Goal: Task Accomplishment & Management: Complete application form

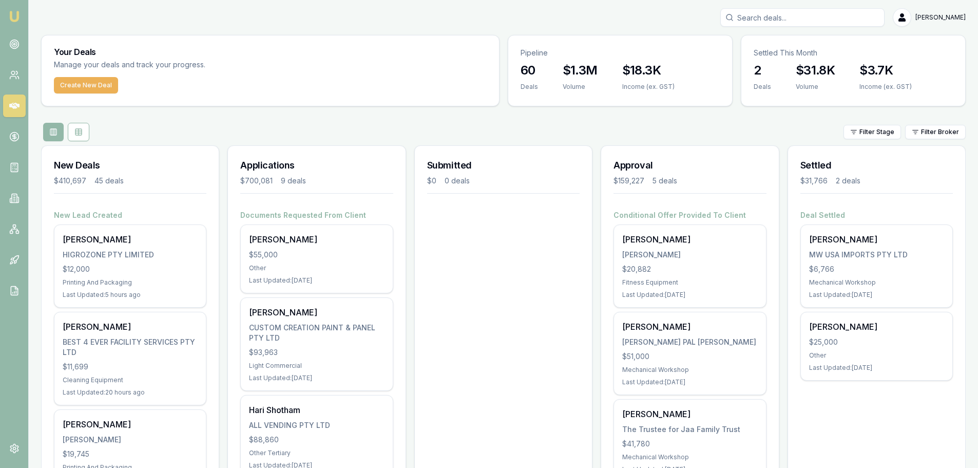
click at [295, 123] on div "Filter Stage Filter Broker" at bounding box center [503, 132] width 925 height 18
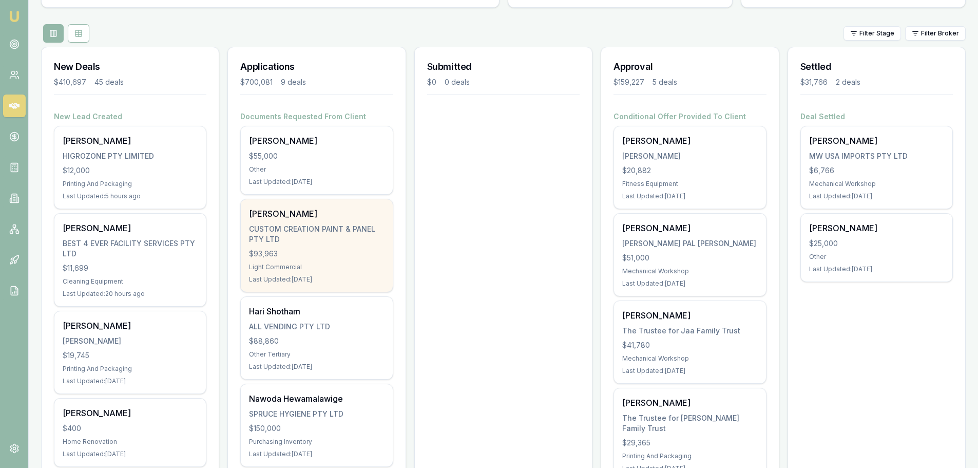
scroll to position [103, 0]
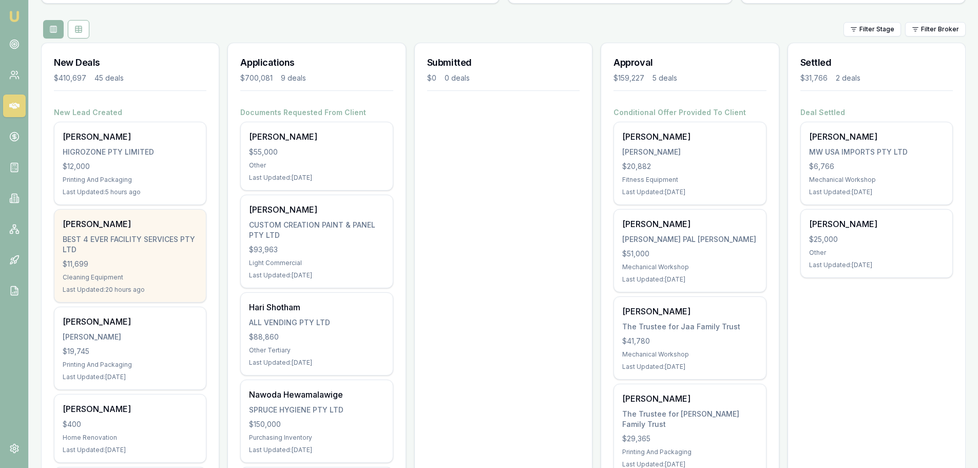
click at [123, 242] on div "BEST 4 EVER FACILITY SERVICES PTY LTD" at bounding box center [130, 244] width 135 height 21
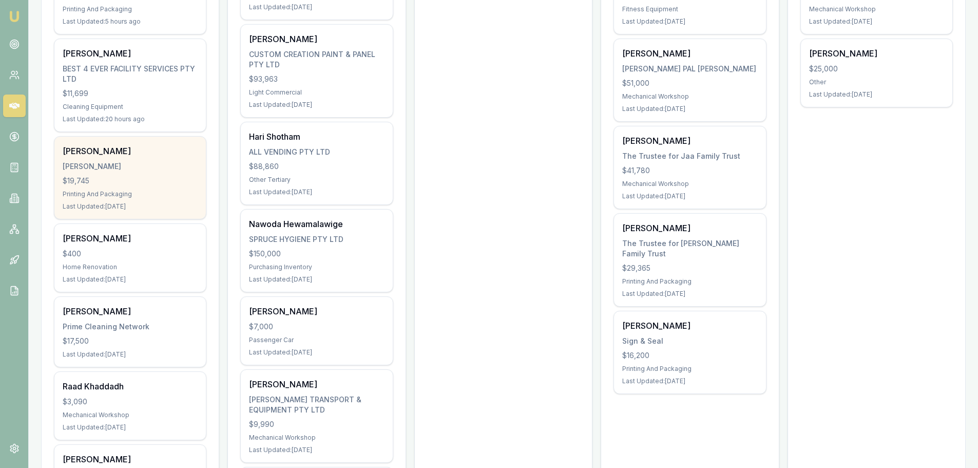
scroll to position [359, 0]
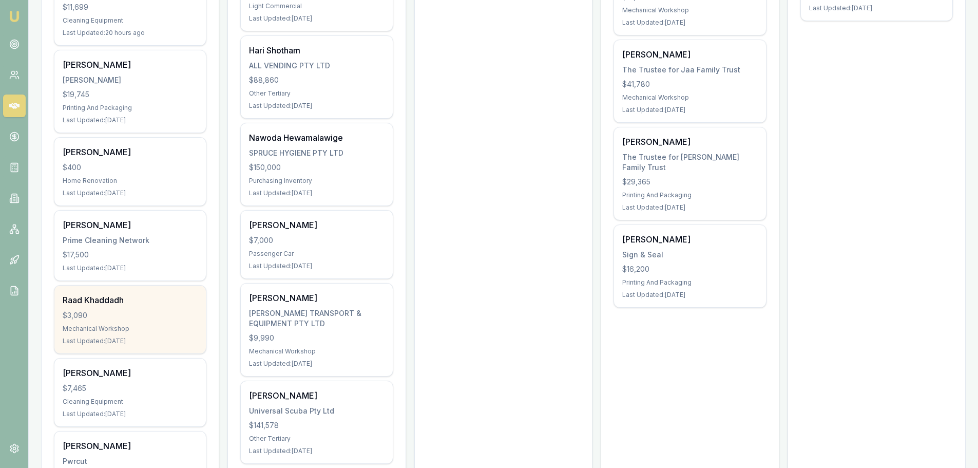
click at [128, 306] on div "Raad Khaddadh $3,090 Mechanical Workshop Last Updated: 3 days ago" at bounding box center [129, 319] width 151 height 68
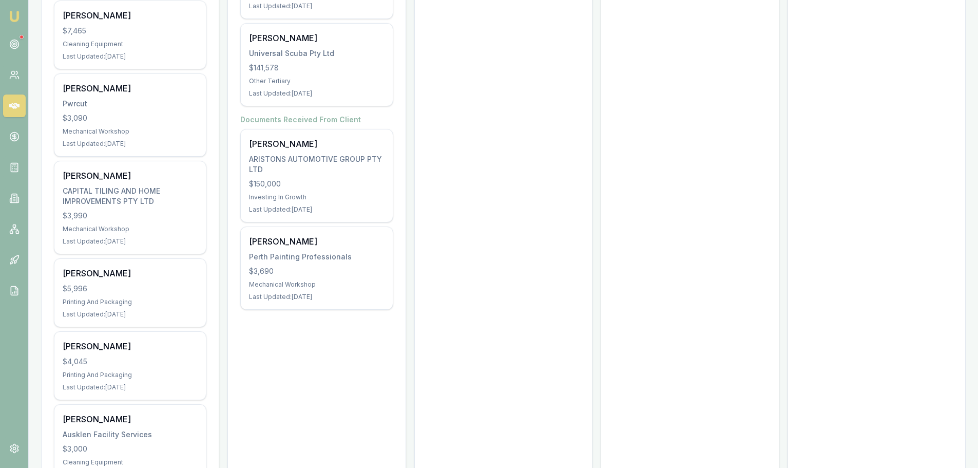
scroll to position [770, 0]
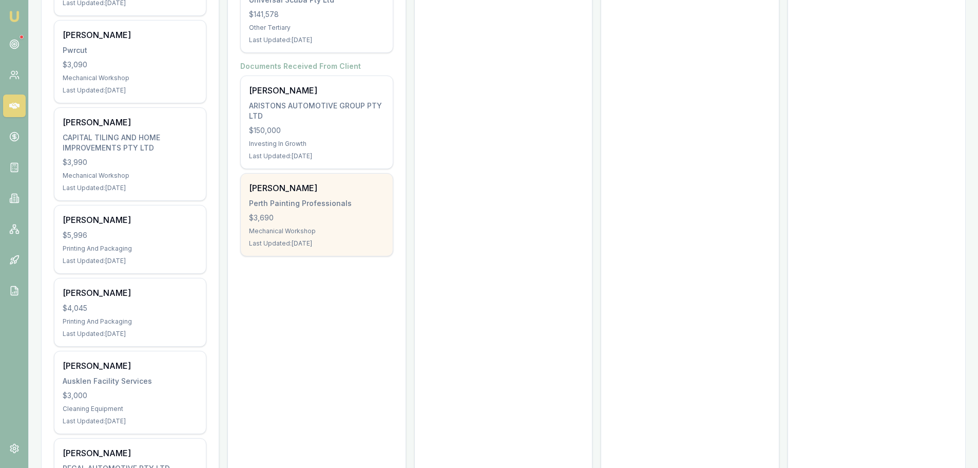
click at [313, 202] on div "Perth Painting Professionals" at bounding box center [316, 203] width 135 height 10
click at [275, 220] on div "$3,690" at bounding box center [316, 218] width 135 height 10
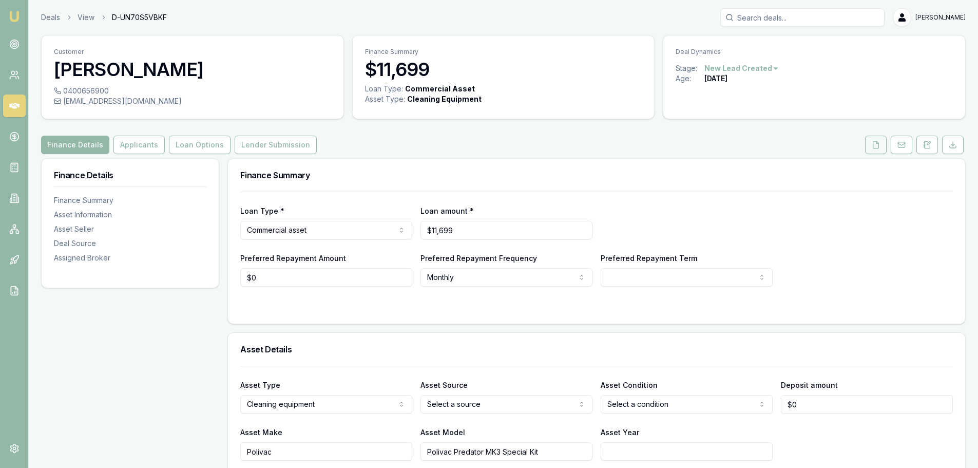
click at [876, 150] on button at bounding box center [876, 145] width 22 height 18
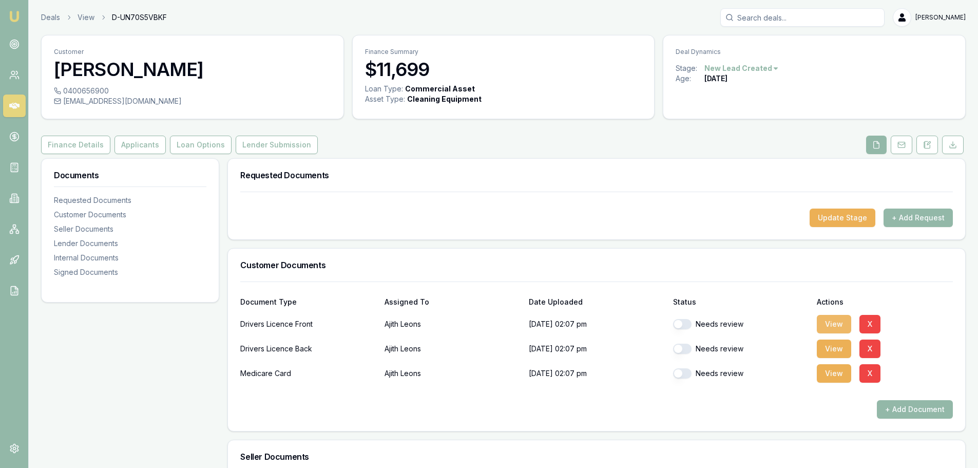
click at [837, 323] on button "View" at bounding box center [834, 324] width 34 height 18
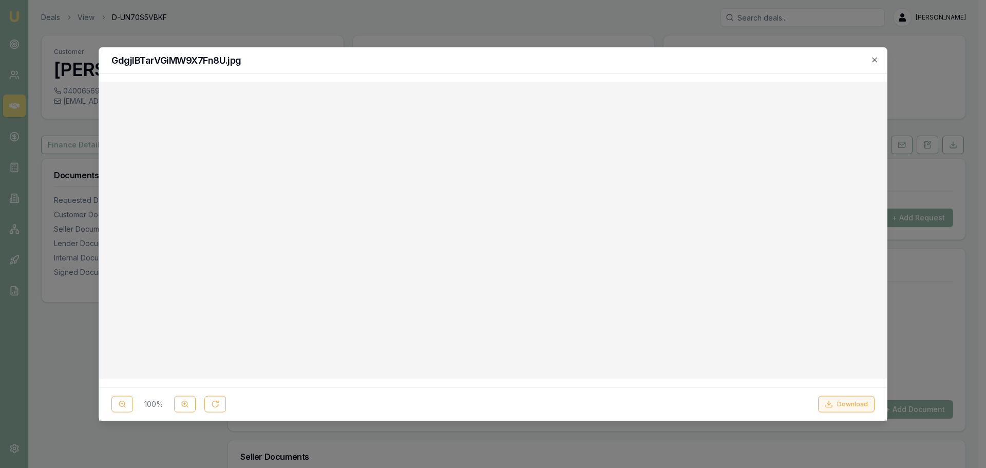
click at [845, 405] on button "Download" at bounding box center [846, 404] width 56 height 16
click at [876, 62] on icon "button" at bounding box center [874, 59] width 8 height 8
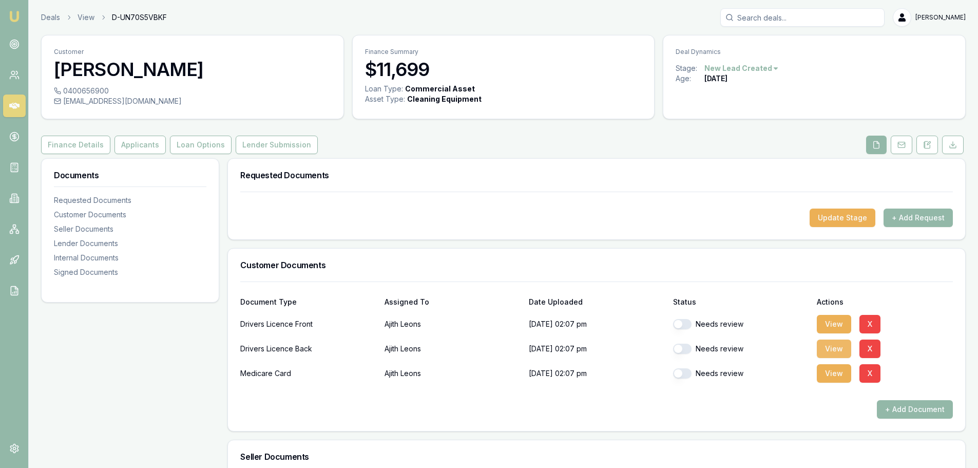
click at [835, 352] on button "View" at bounding box center [834, 348] width 34 height 18
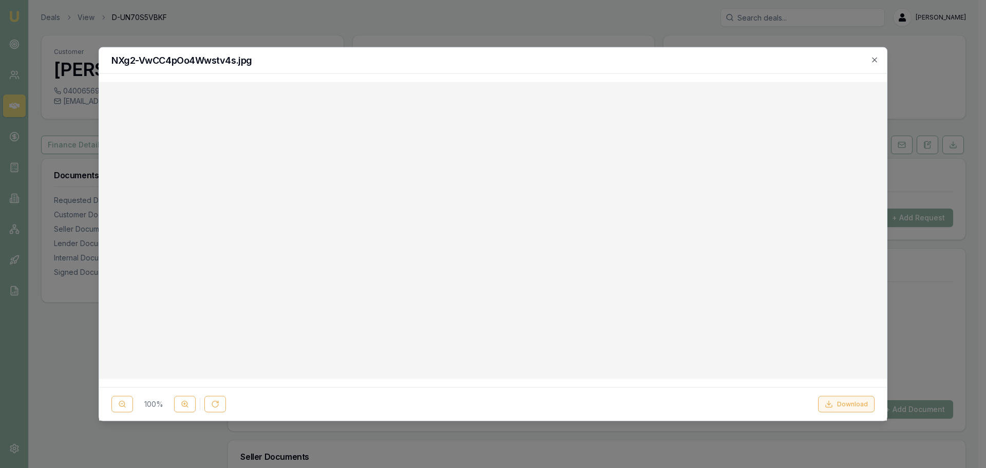
click at [839, 408] on button "Download" at bounding box center [846, 404] width 56 height 16
click at [872, 59] on icon "button" at bounding box center [874, 59] width 8 height 8
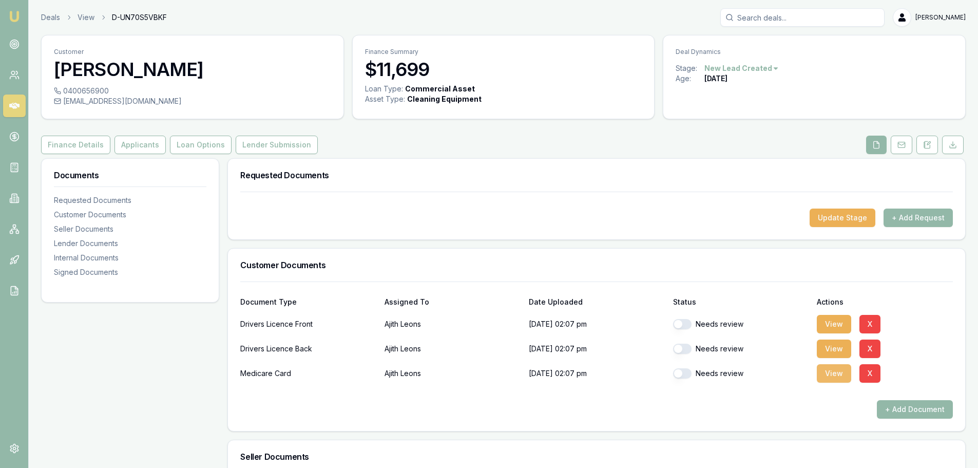
click at [838, 374] on button "View" at bounding box center [834, 373] width 34 height 18
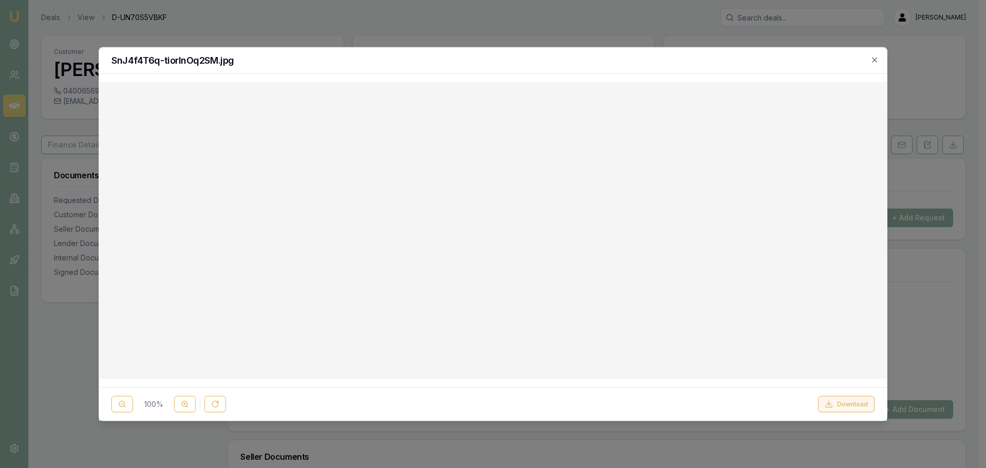
click at [855, 405] on button "Download" at bounding box center [846, 404] width 56 height 16
click at [570, 60] on h2 "SnJ4f4T6q-tiorlnOq2SM.jpg" at bounding box center [492, 59] width 763 height 9
click at [871, 62] on icon "button" at bounding box center [874, 59] width 8 height 8
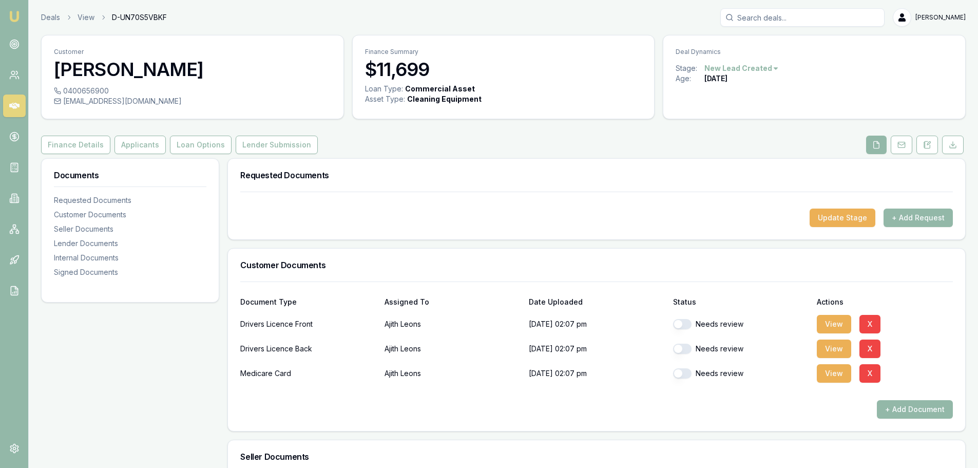
drag, startPoint x: 680, startPoint y: 322, endPoint x: 682, endPoint y: 331, distance: 8.5
click at [682, 324] on button "button" at bounding box center [682, 324] width 18 height 10
checkbox input "true"
click at [684, 345] on button "button" at bounding box center [682, 348] width 18 height 10
checkbox input "true"
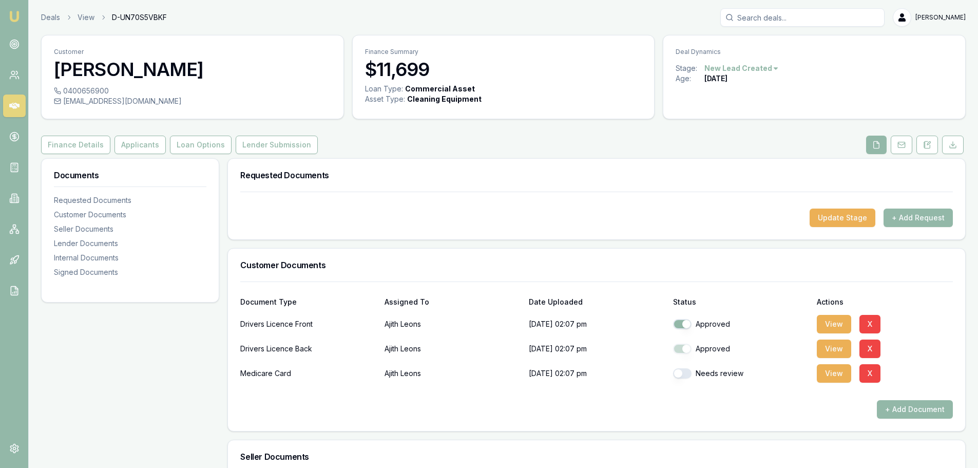
click at [685, 370] on button "button" at bounding box center [682, 373] width 18 height 10
checkbox input "false"
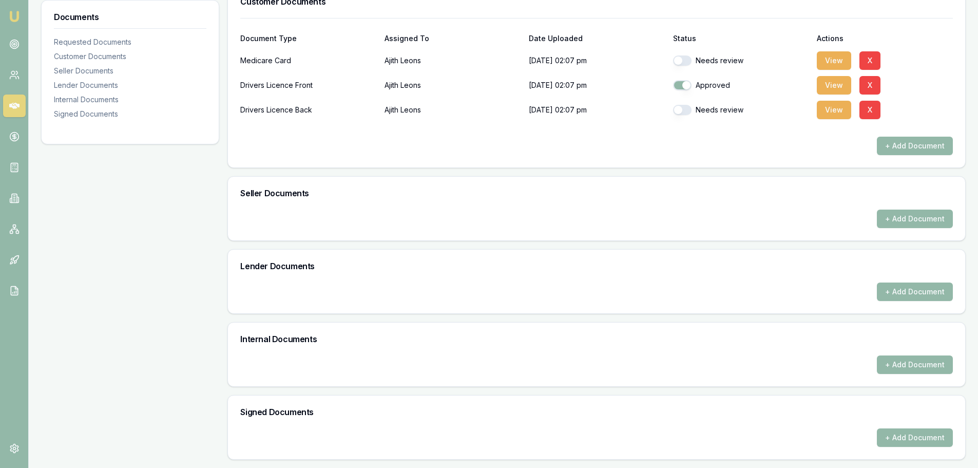
scroll to position [161, 0]
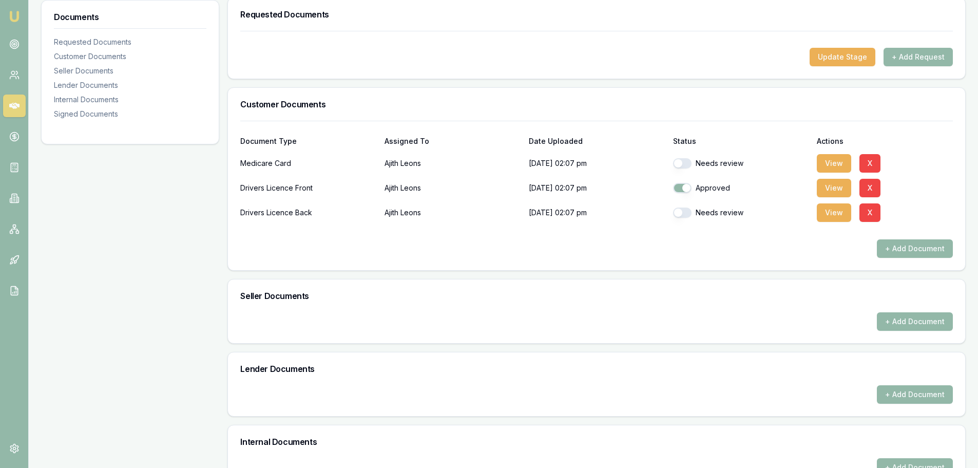
click at [686, 208] on button "button" at bounding box center [682, 212] width 18 height 10
checkbox input "true"
click at [686, 166] on button "button" at bounding box center [682, 163] width 18 height 10
checkbox input "true"
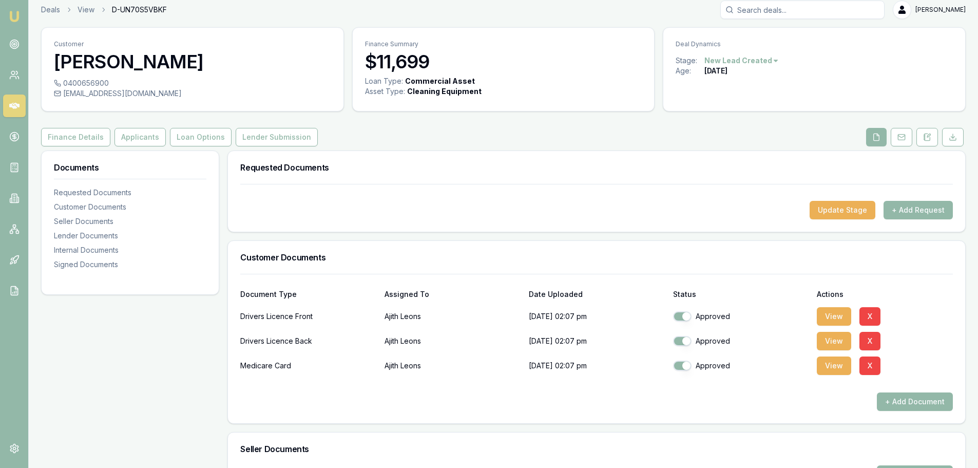
scroll to position [263, 0]
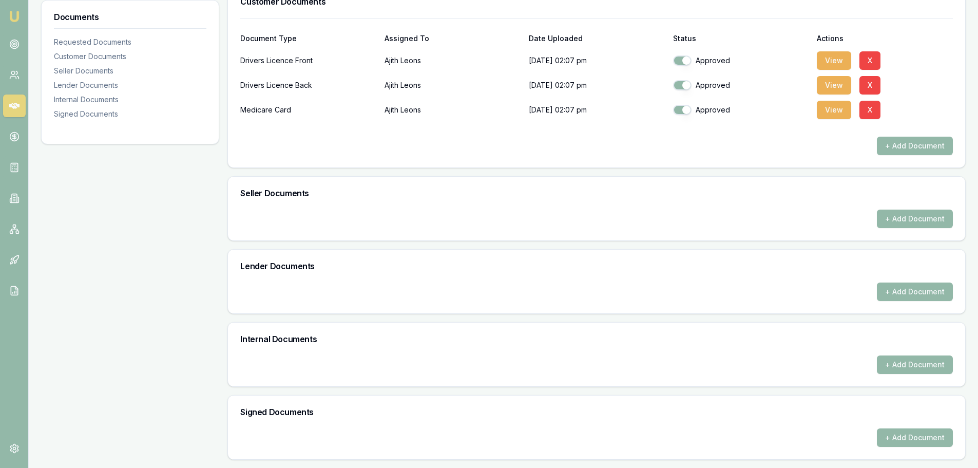
click at [230, 272] on div "Lender Documents" at bounding box center [596, 265] width 737 height 33
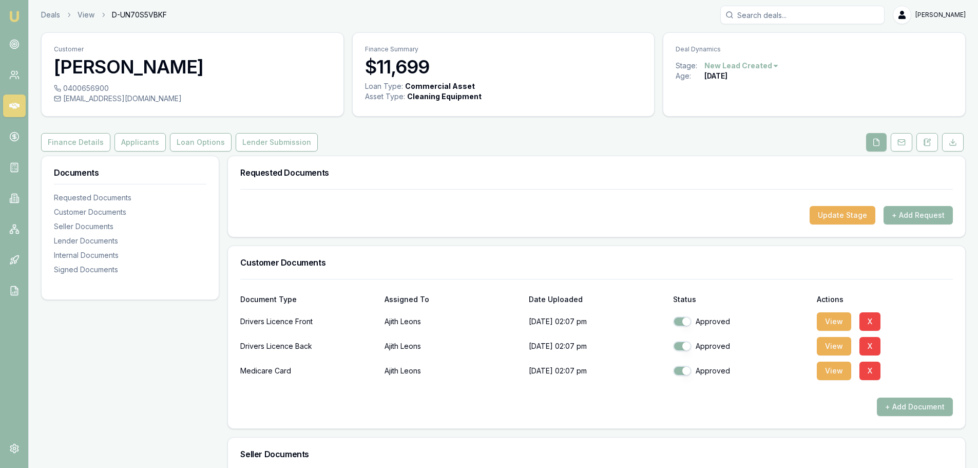
scroll to position [0, 0]
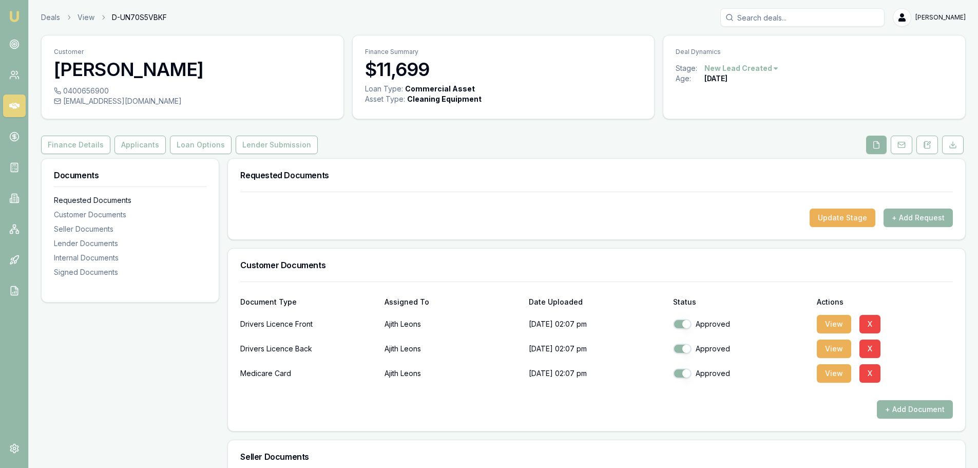
click at [81, 200] on div "Requested Documents" at bounding box center [130, 200] width 152 height 10
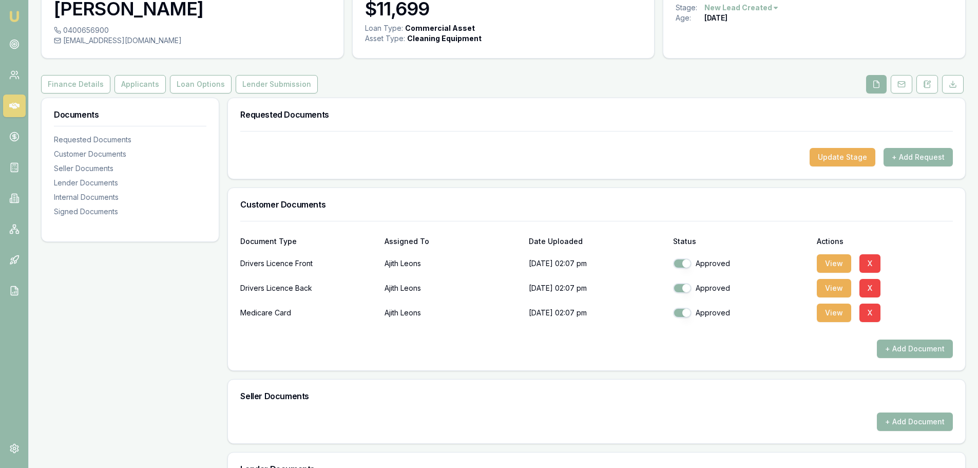
scroll to position [4, 0]
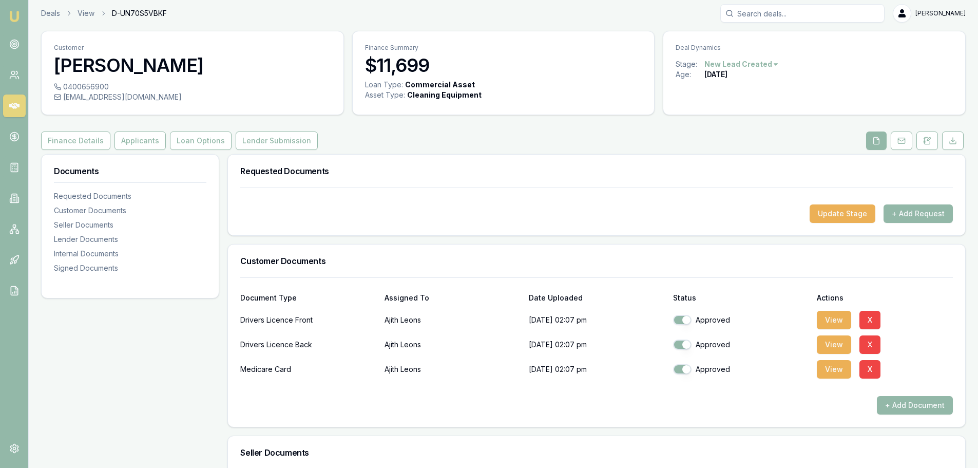
click at [14, 106] on icon at bounding box center [14, 106] width 10 height 6
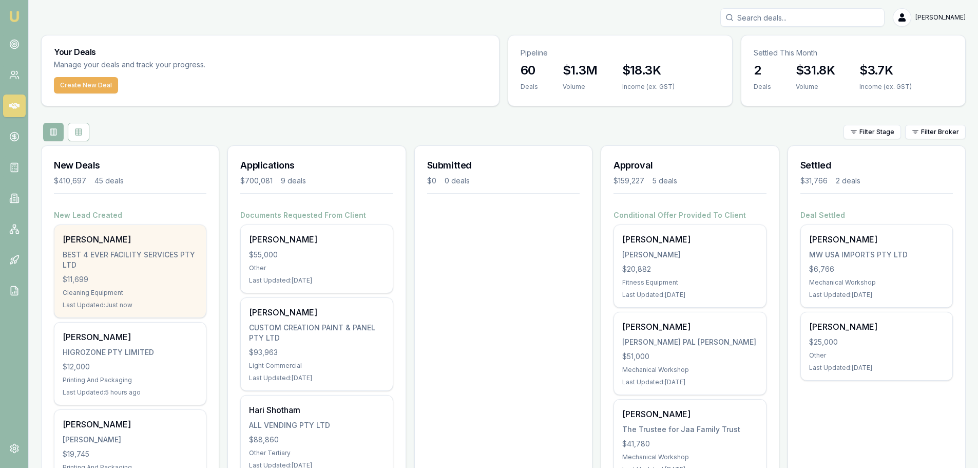
click at [117, 256] on div "BEST 4 EVER FACILITY SERVICES PTY LTD" at bounding box center [130, 259] width 135 height 21
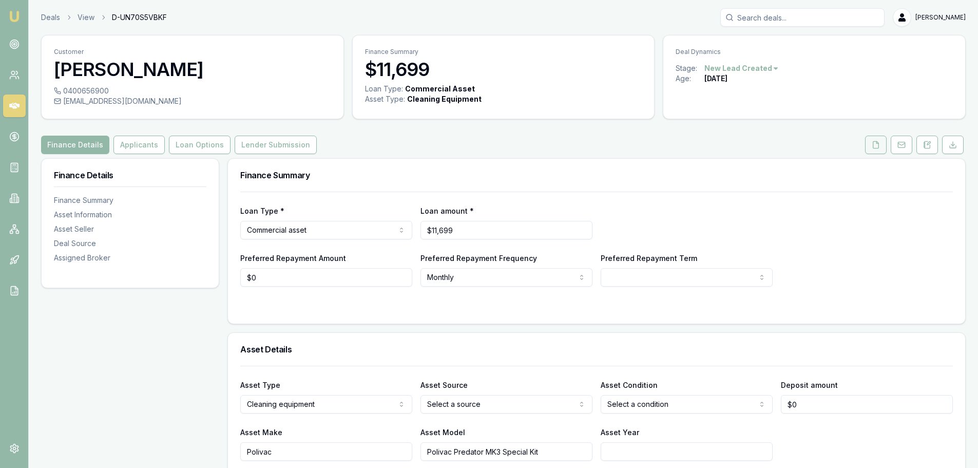
click at [885, 143] on button at bounding box center [876, 145] width 22 height 18
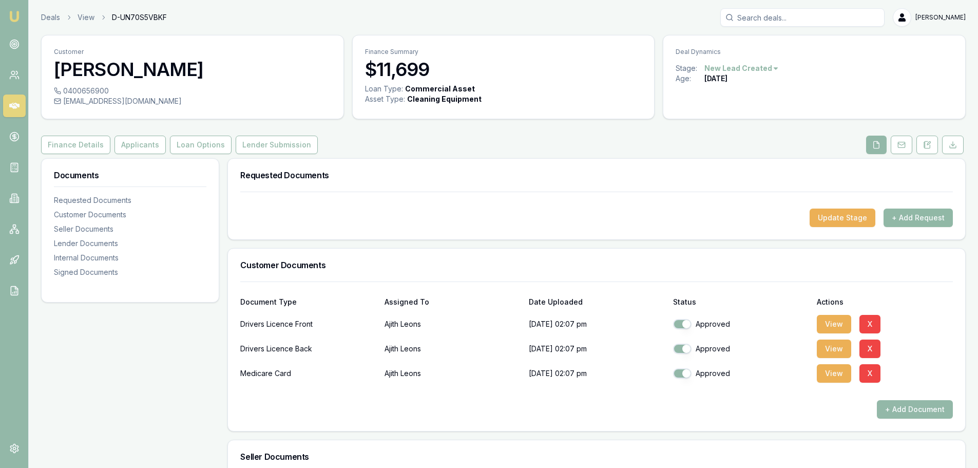
click at [908, 216] on button "+ Add Request" at bounding box center [917, 217] width 69 height 18
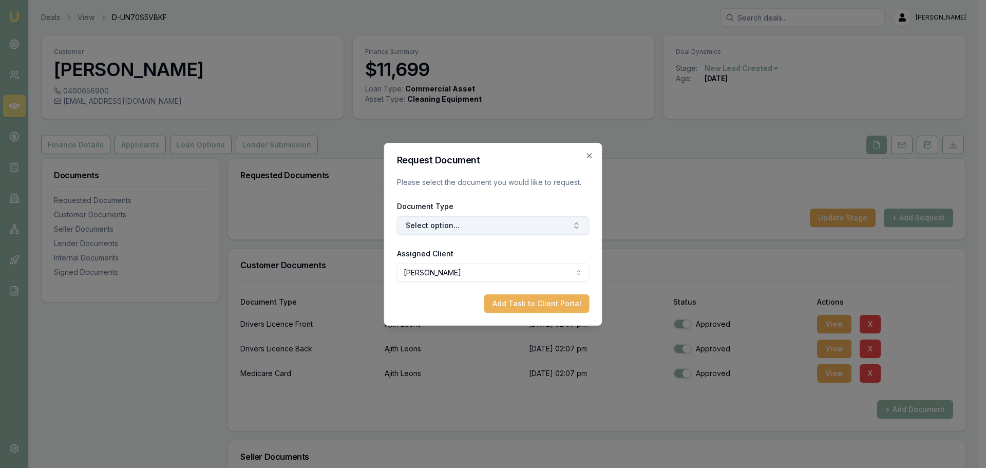
click at [502, 216] on button "Select option..." at bounding box center [493, 225] width 193 height 18
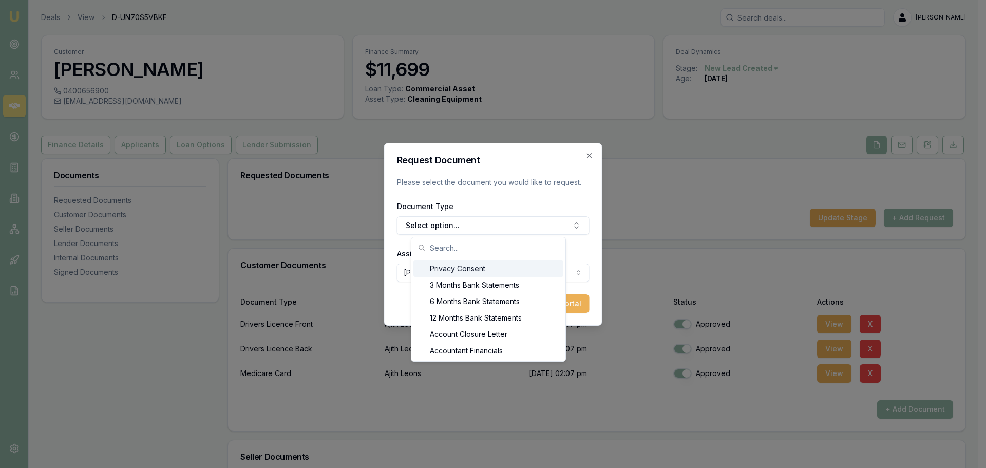
click at [448, 266] on div "Privacy Consent" at bounding box center [488, 268] width 150 height 16
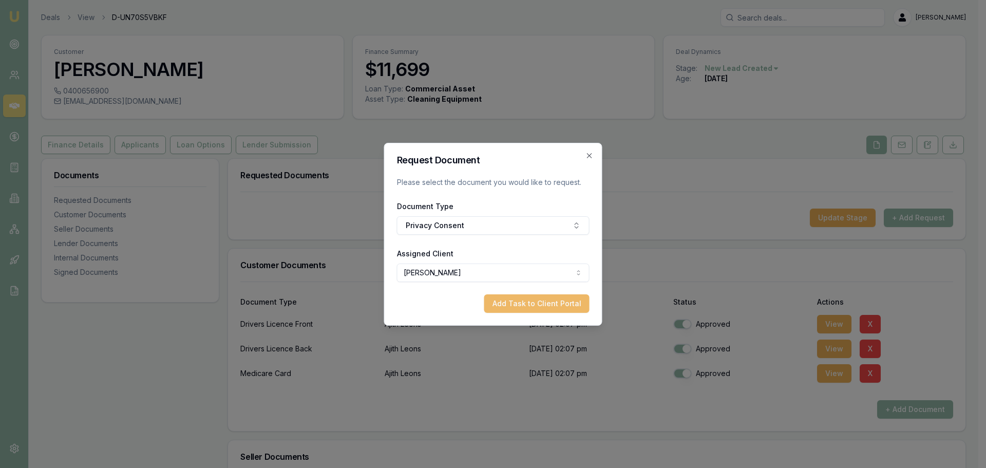
click at [544, 305] on button "Add Task to Client Portal" at bounding box center [536, 303] width 105 height 18
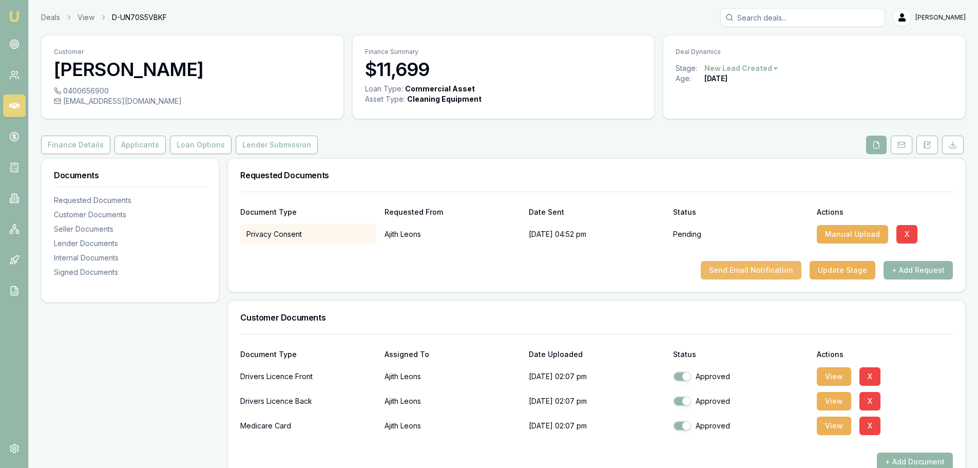
click at [746, 267] on button "Send Email Notification" at bounding box center [751, 270] width 101 height 18
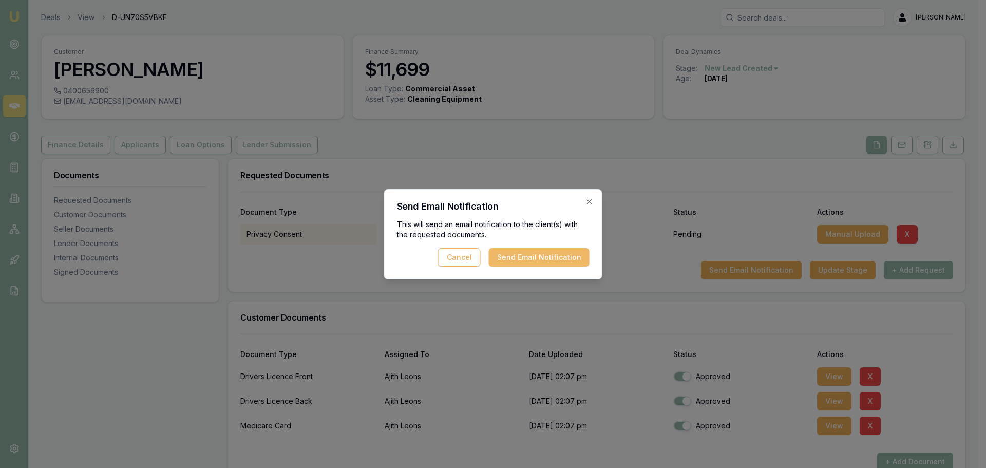
click at [512, 255] on button "Send Email Notification" at bounding box center [539, 257] width 101 height 18
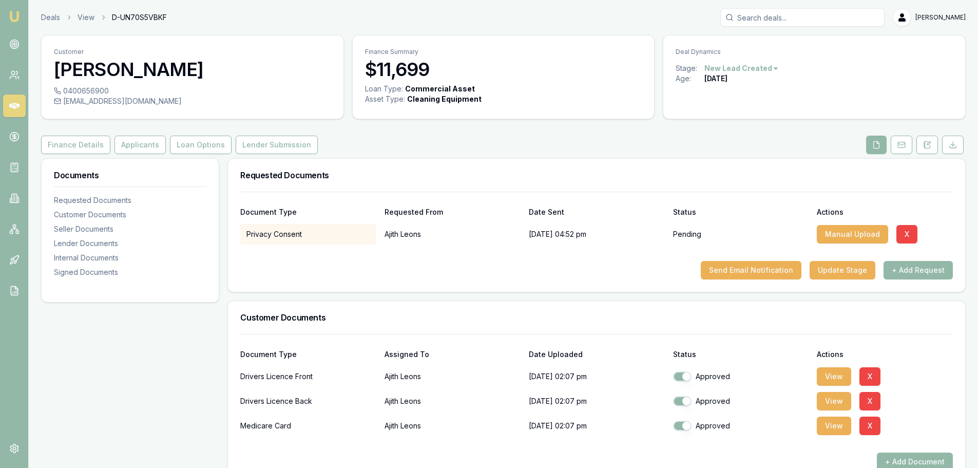
click at [23, 102] on link at bounding box center [14, 105] width 23 height 23
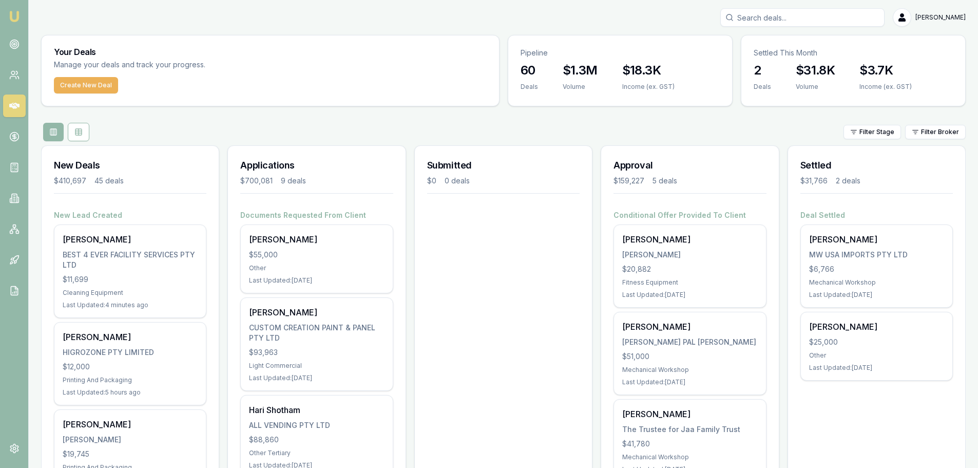
click at [345, 93] on div "Create New Deal" at bounding box center [270, 91] width 457 height 29
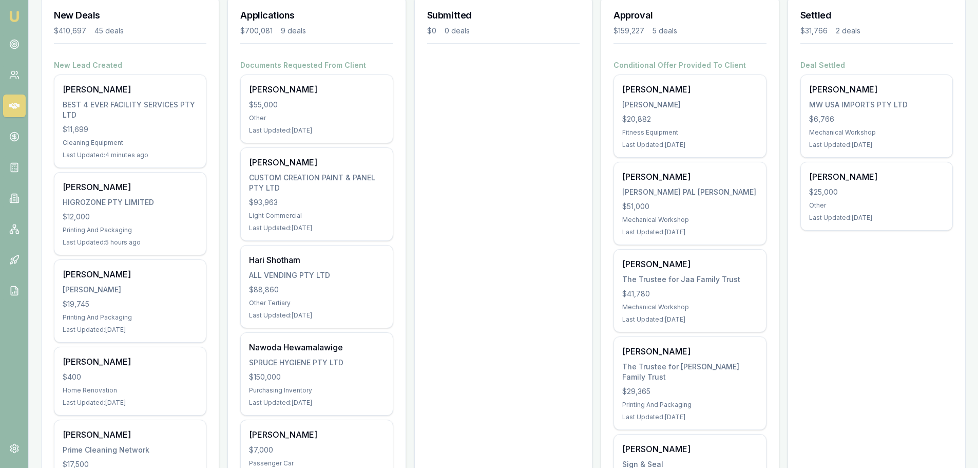
scroll to position [154, 0]
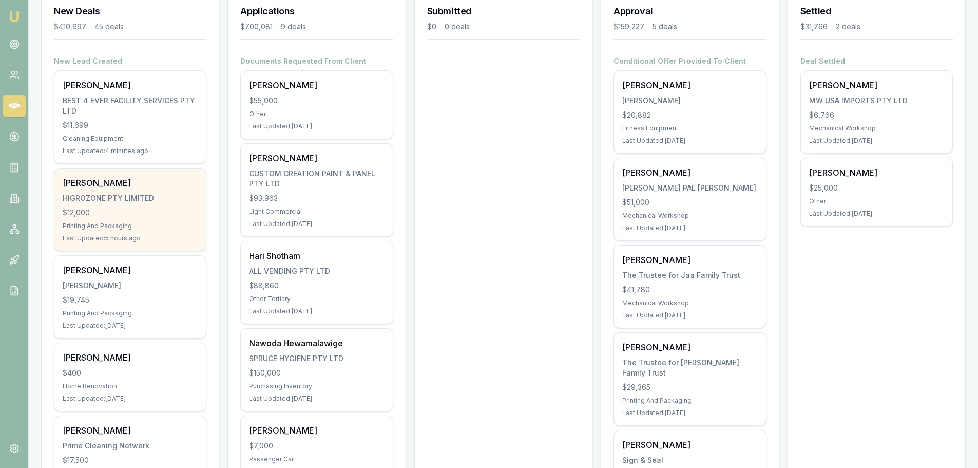
click at [99, 219] on div "Phuong Huynh HIGROZONE PTY LIMITED $12,000 Printing And Packaging Last Updated:…" at bounding box center [129, 209] width 151 height 82
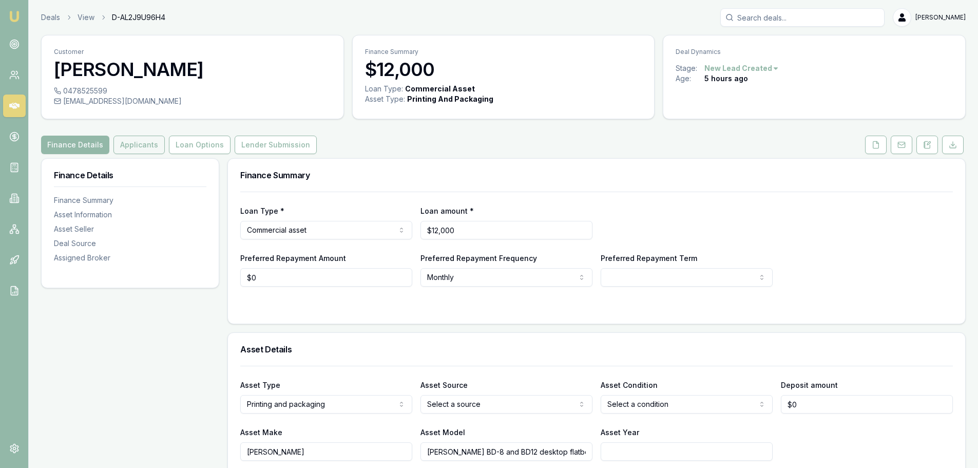
click at [121, 145] on button "Applicants" at bounding box center [138, 145] width 51 height 18
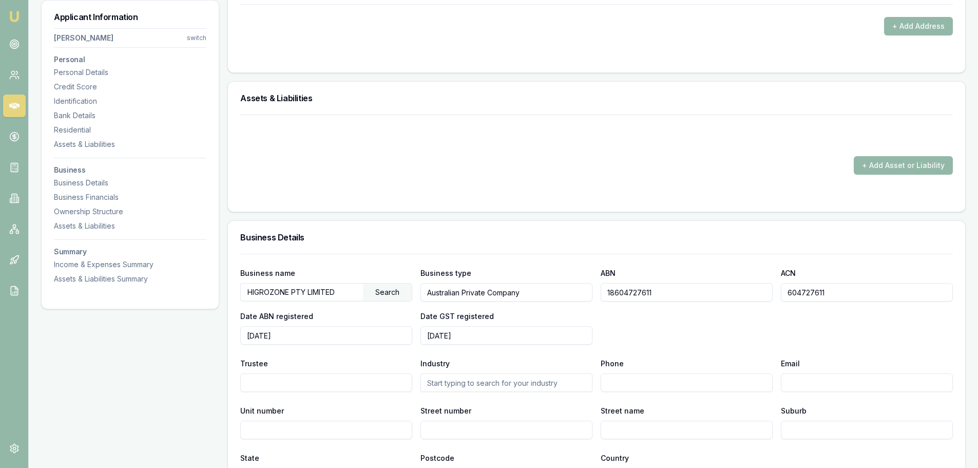
scroll to position [1027, 0]
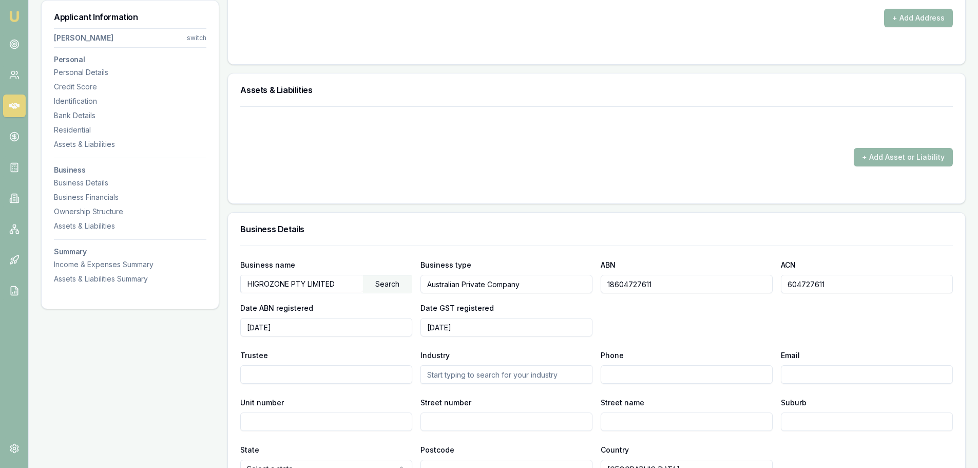
drag, startPoint x: 661, startPoint y: 282, endPoint x: 587, endPoint y: 280, distance: 74.0
click at [587, 280] on div "Business name HIGROZONE PTY LIMITED Search Business type Australian Private Com…" at bounding box center [596, 297] width 713 height 78
click at [363, 203] on div "+ Add Asset or Liability" at bounding box center [596, 154] width 737 height 97
click at [15, 41] on icon at bounding box center [14, 44] width 10 height 10
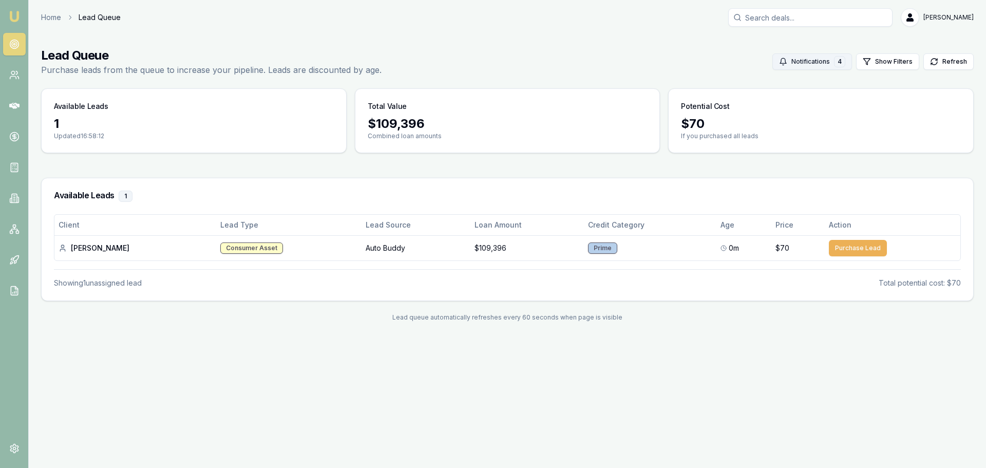
click at [819, 61] on button "Notifications 4" at bounding box center [812, 61] width 80 height 16
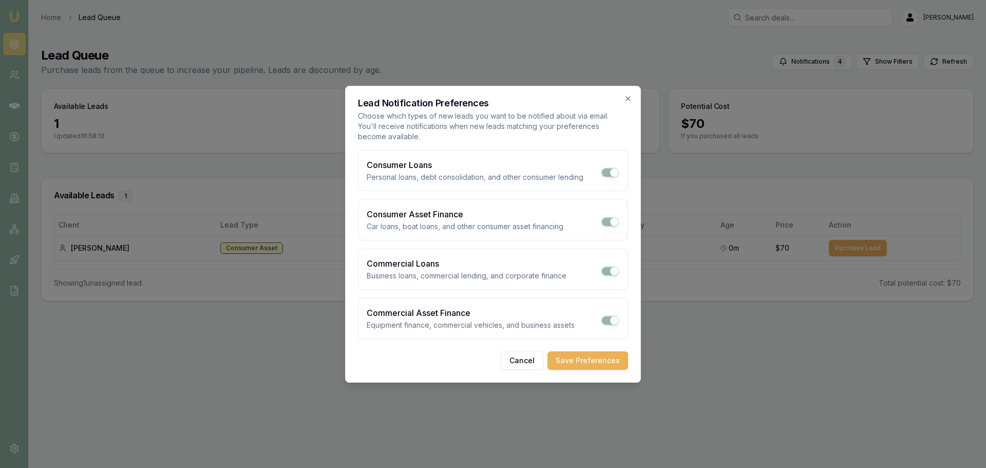
click at [607, 169] on button "Consumer Loans" at bounding box center [610, 172] width 18 height 10
checkbox input "false"
click at [602, 223] on button "Consumer Asset Finance" at bounding box center [610, 222] width 18 height 10
checkbox input "false"
click at [578, 359] on button "Save Preferences" at bounding box center [587, 360] width 81 height 18
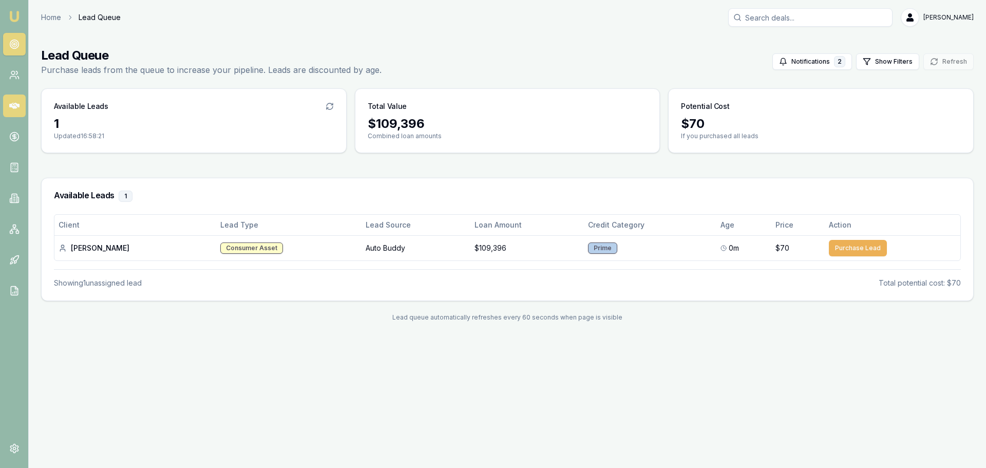
click at [16, 109] on icon at bounding box center [14, 106] width 10 height 10
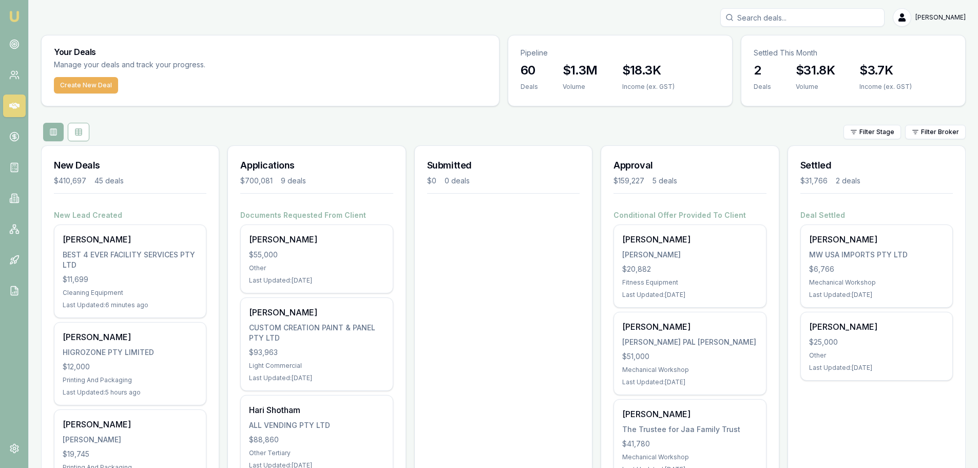
click at [203, 131] on div "Filter Stage Filter Broker" at bounding box center [503, 132] width 925 height 18
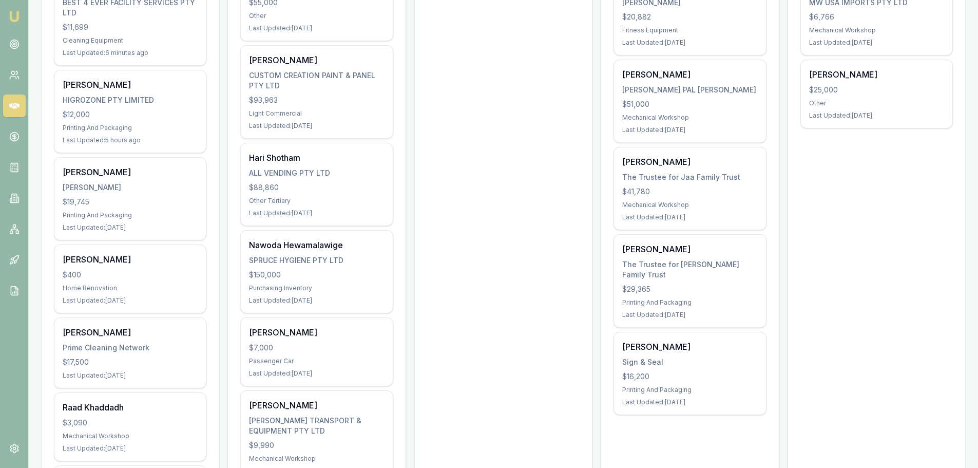
scroll to position [359, 0]
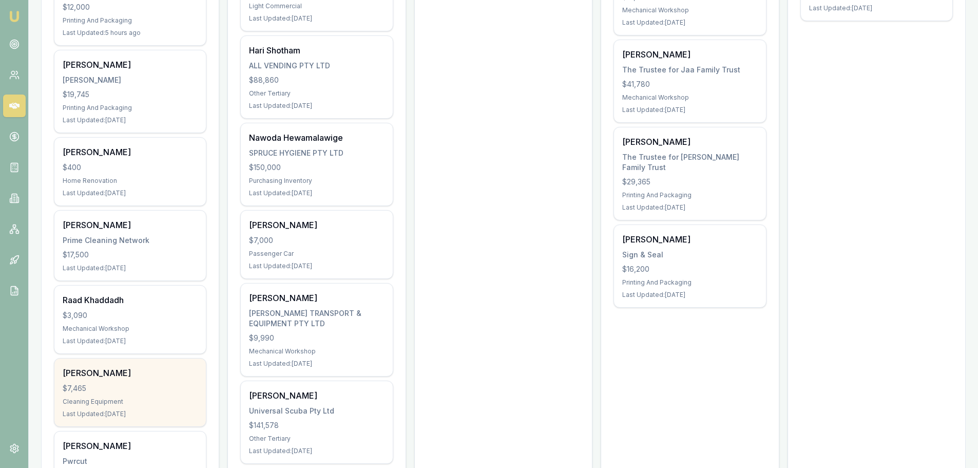
click at [116, 406] on div "Pratiman BASNET $7,465 Cleaning Equipment Last Updated: 5 days ago" at bounding box center [129, 392] width 151 height 68
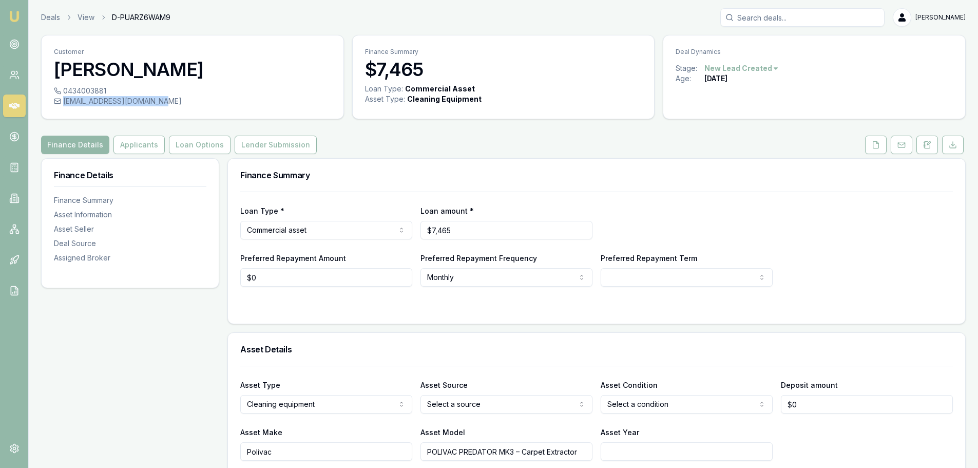
drag, startPoint x: 168, startPoint y: 101, endPoint x: 169, endPoint y: 107, distance: 6.2
click at [169, 107] on div "0434003881 [EMAIL_ADDRESS][DOMAIN_NAME]" at bounding box center [193, 102] width 302 height 33
copy div "[EMAIL_ADDRESS][DOMAIN_NAME]"
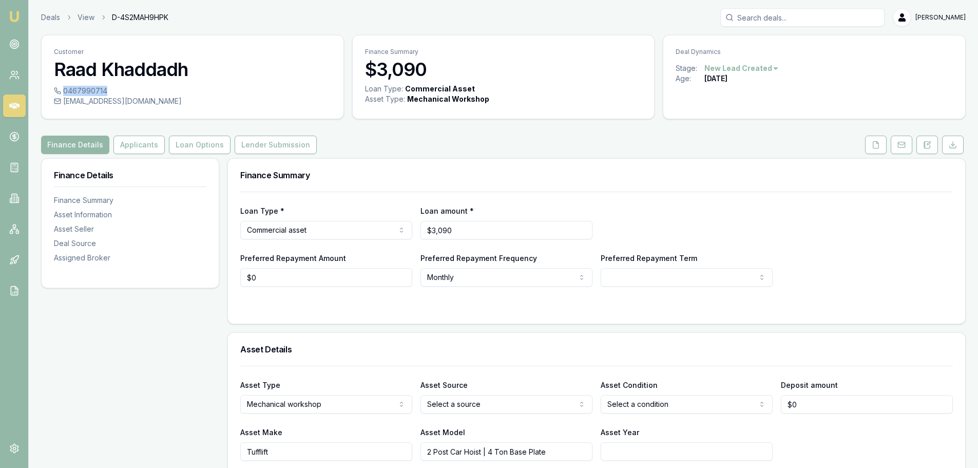
click at [104, 90] on div "0467990714" at bounding box center [192, 91] width 277 height 10
copy div "0467990714"
click at [21, 39] on link at bounding box center [14, 44] width 23 height 23
click at [124, 152] on button "Applicants" at bounding box center [138, 145] width 51 height 18
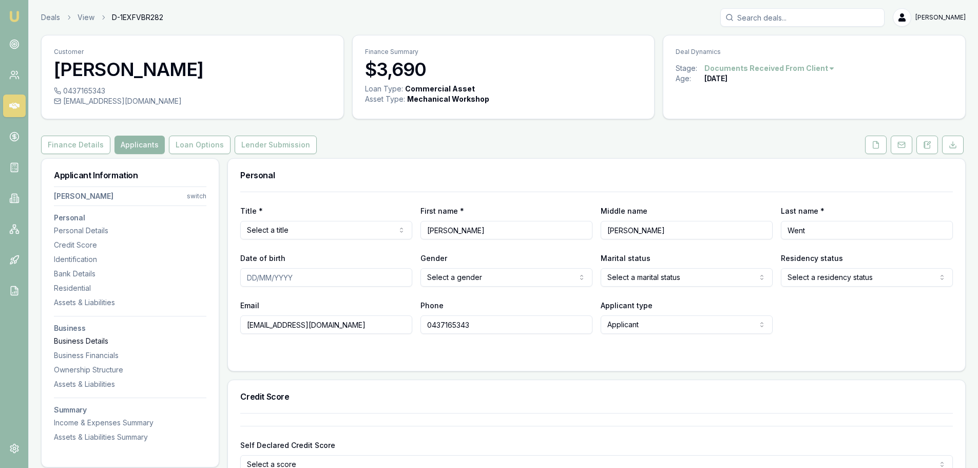
click at [85, 344] on div "Business Details" at bounding box center [130, 341] width 152 height 10
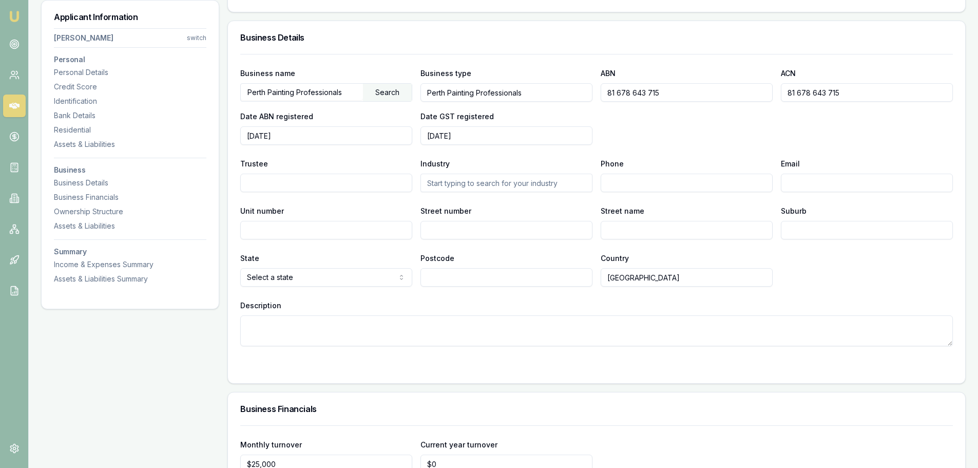
scroll to position [1239, 0]
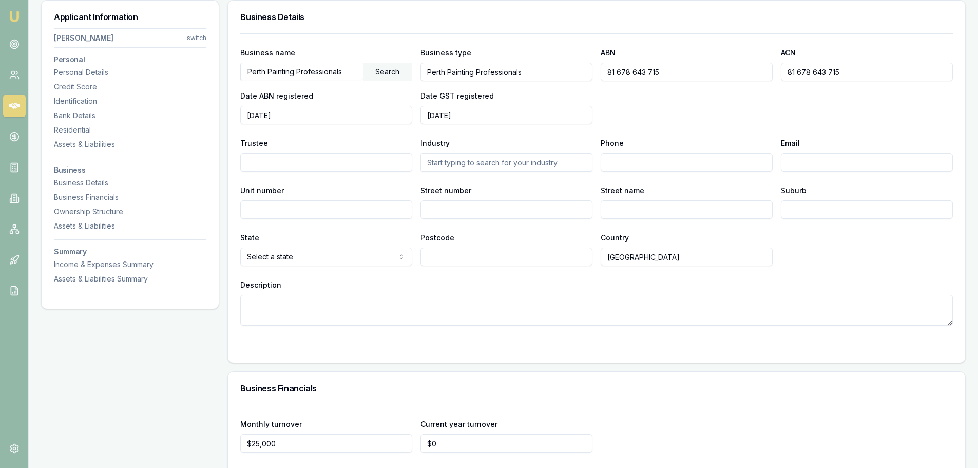
drag, startPoint x: 637, startPoint y: 72, endPoint x: 590, endPoint y: 71, distance: 46.7
click at [590, 71] on div "Business name Perth Painting Professionals Search Business type Perth Painting …" at bounding box center [596, 85] width 713 height 78
click at [489, 119] on input "2023-08-01" at bounding box center [506, 115] width 172 height 18
click at [354, 69] on input "Perth Painting Professionals" at bounding box center [302, 71] width 122 height 16
click at [400, 71] on div "Search" at bounding box center [387, 71] width 49 height 17
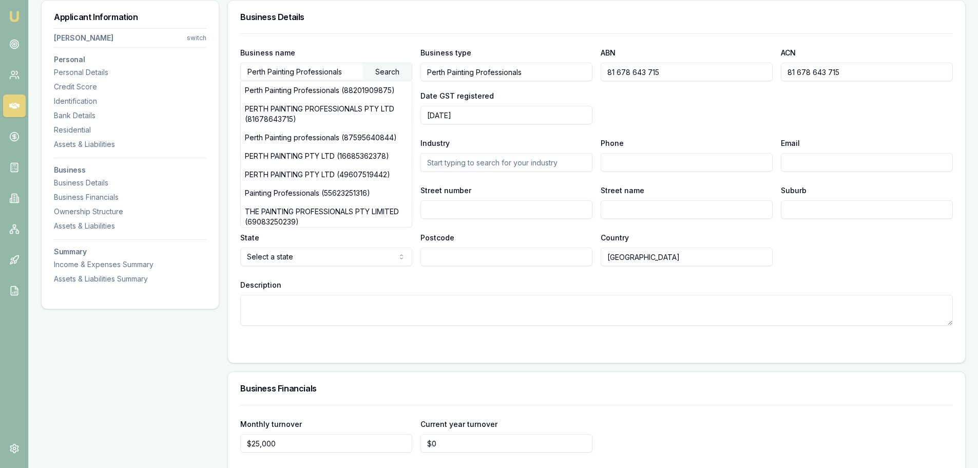
click at [362, 41] on div "Business name Perth Painting Professionals Search Perth Painting Professionals …" at bounding box center [596, 179] width 713 height 292
click at [426, 8] on div "Business Details" at bounding box center [596, 17] width 737 height 33
click at [431, 24] on div "Business Details" at bounding box center [596, 17] width 737 height 33
click at [435, 25] on div "Business Details" at bounding box center [596, 17] width 737 height 33
click at [341, 61] on div "Business name Perth Painting Professionals Search Perth Painting Professionals …" at bounding box center [326, 63] width 172 height 35
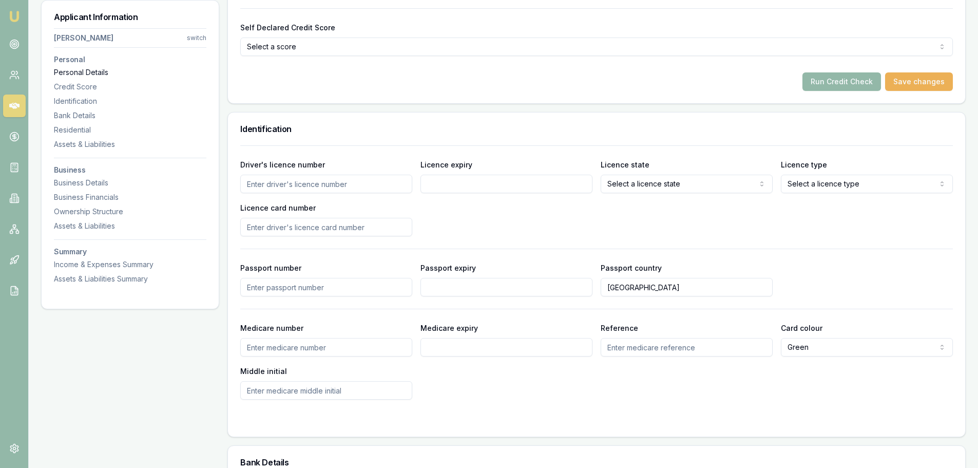
click at [90, 72] on div "Personal Details" at bounding box center [130, 72] width 152 height 10
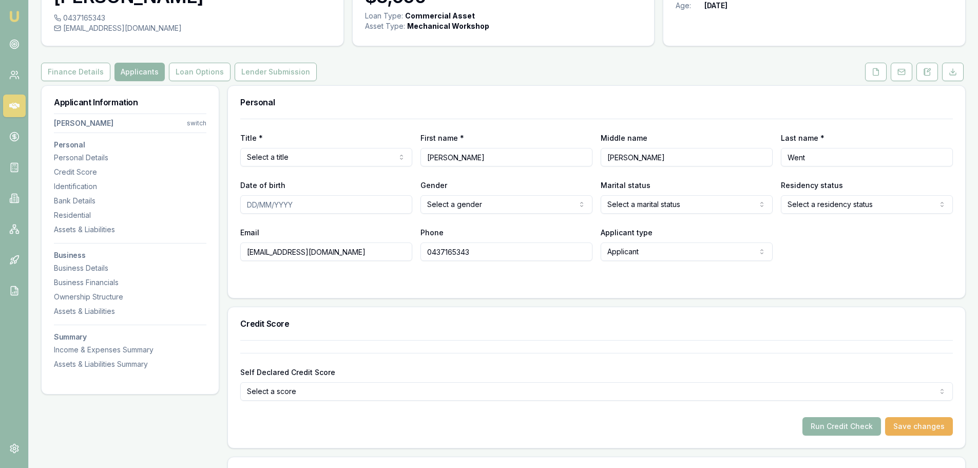
scroll to position [0, 0]
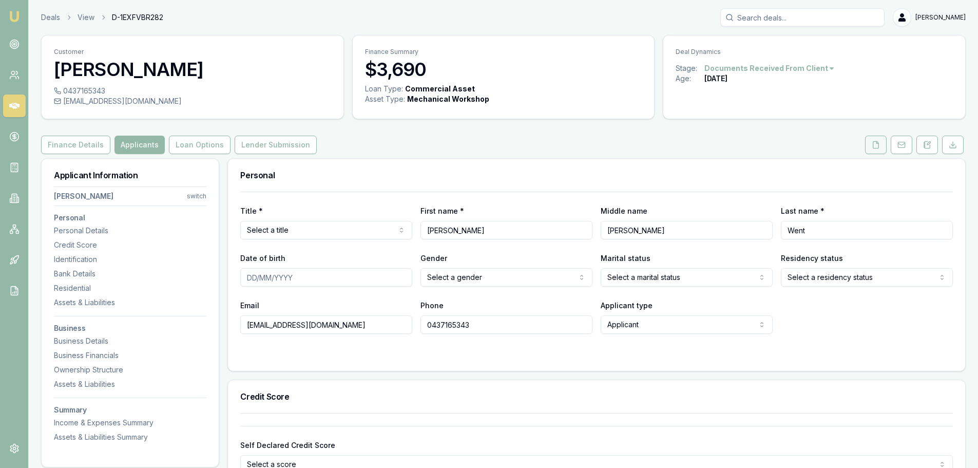
click at [875, 146] on icon at bounding box center [876, 145] width 8 height 8
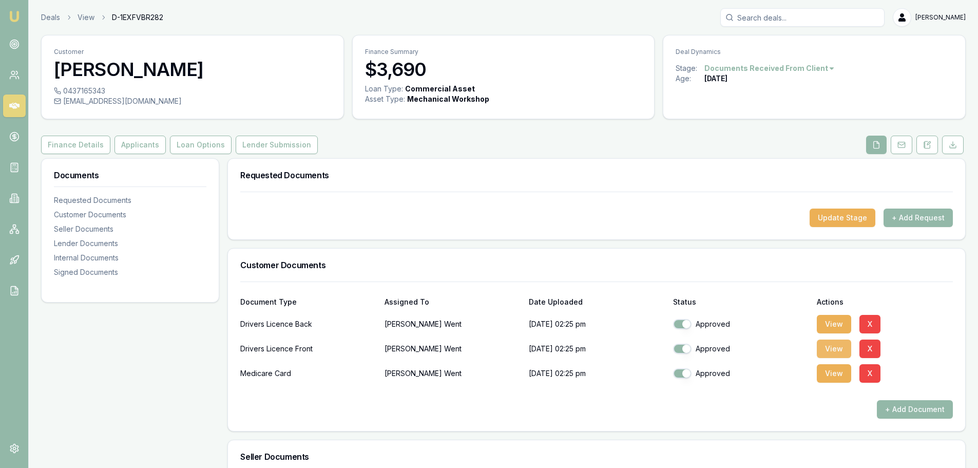
click at [839, 347] on button "View" at bounding box center [834, 348] width 34 height 18
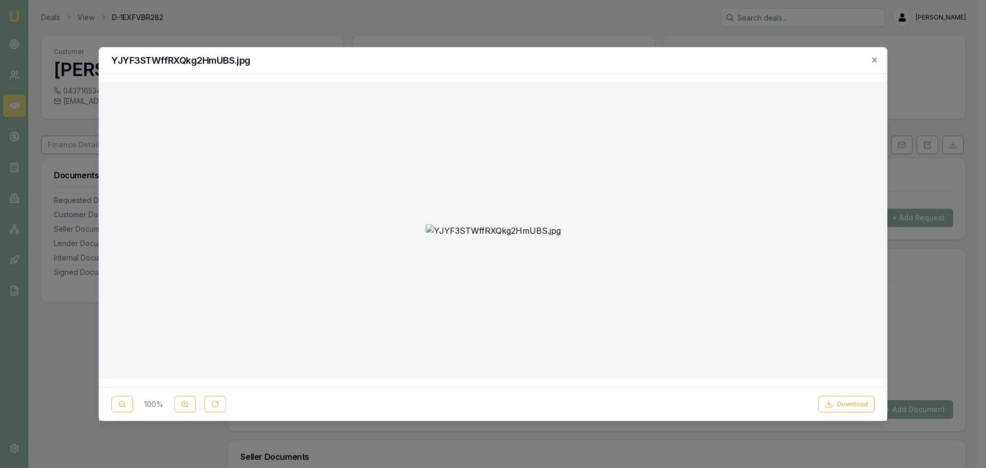
click at [470, 27] on div at bounding box center [493, 234] width 986 height 468
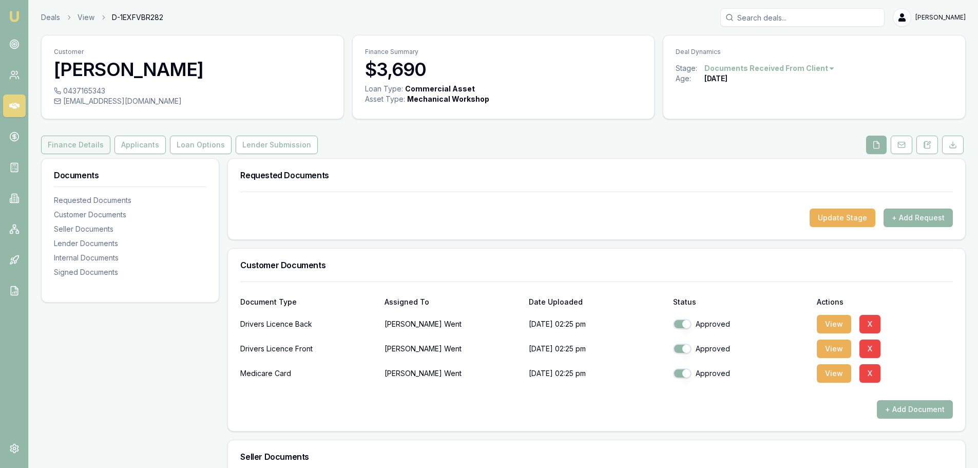
click at [59, 149] on button "Finance Details" at bounding box center [75, 145] width 69 height 18
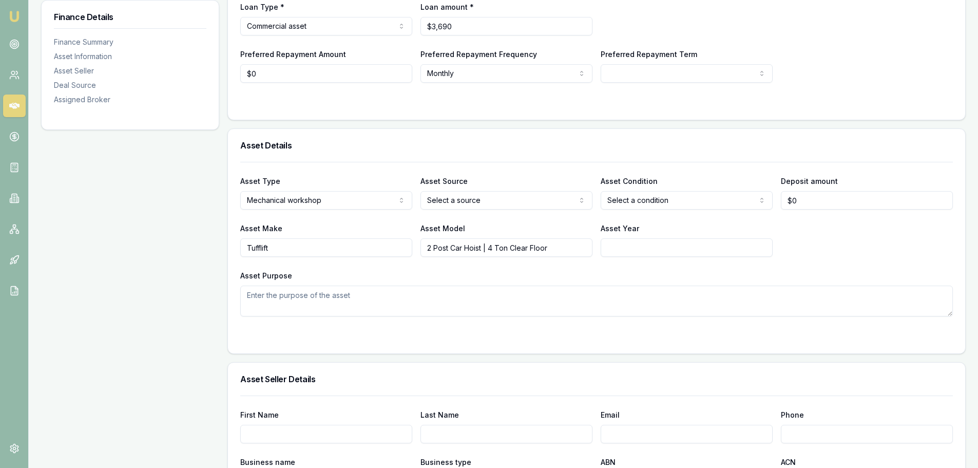
scroll to position [205, 0]
drag, startPoint x: 565, startPoint y: 253, endPoint x: 369, endPoint y: 253, distance: 196.1
click at [369, 253] on div "Asset Make Tufflift Asset Model 2 Post Car Hoist | 4 Ton Clear Floor Asset Year" at bounding box center [596, 237] width 713 height 35
click at [363, 146] on h3 "Asset Details" at bounding box center [596, 144] width 713 height 8
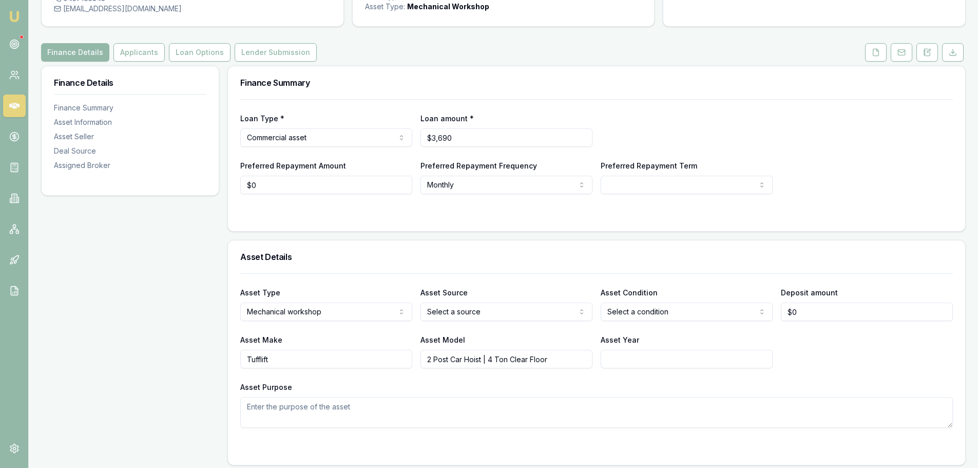
scroll to position [0, 0]
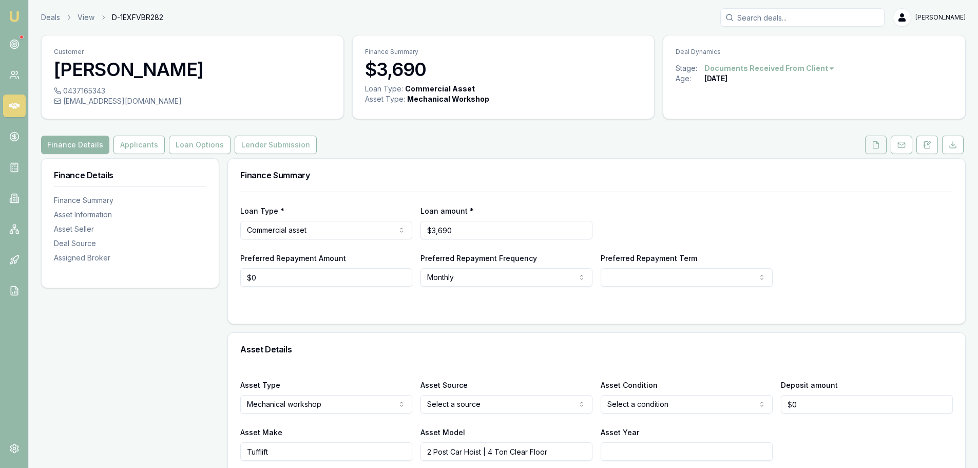
click at [880, 148] on button at bounding box center [876, 145] width 22 height 18
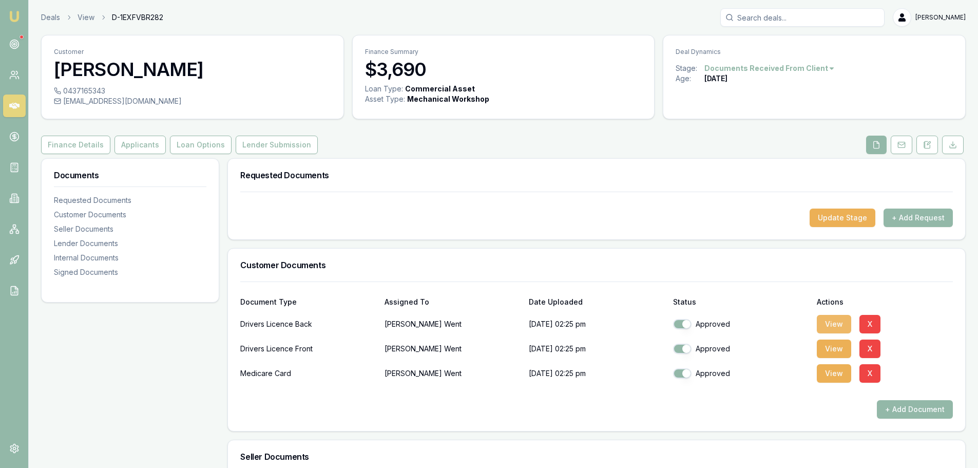
click at [817, 324] on button "View" at bounding box center [834, 324] width 34 height 18
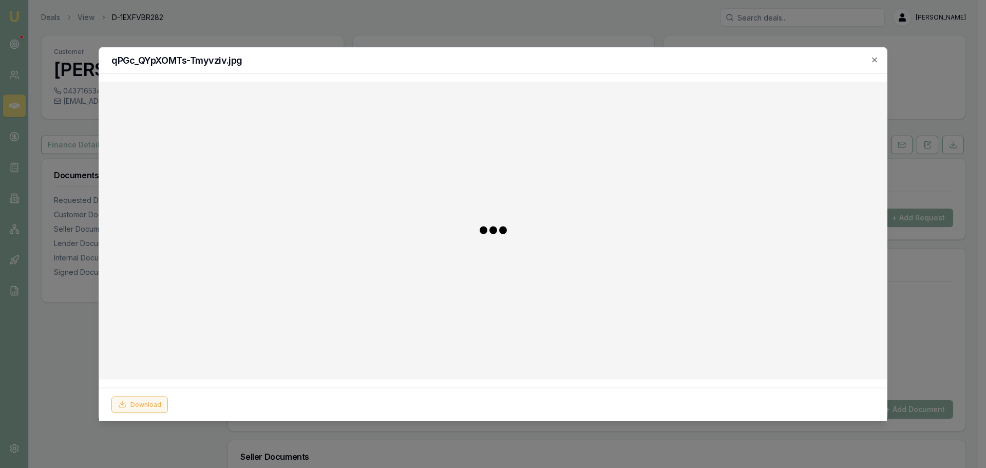
click at [146, 406] on button "Download" at bounding box center [139, 404] width 56 height 16
click at [873, 56] on icon "button" at bounding box center [874, 59] width 8 height 8
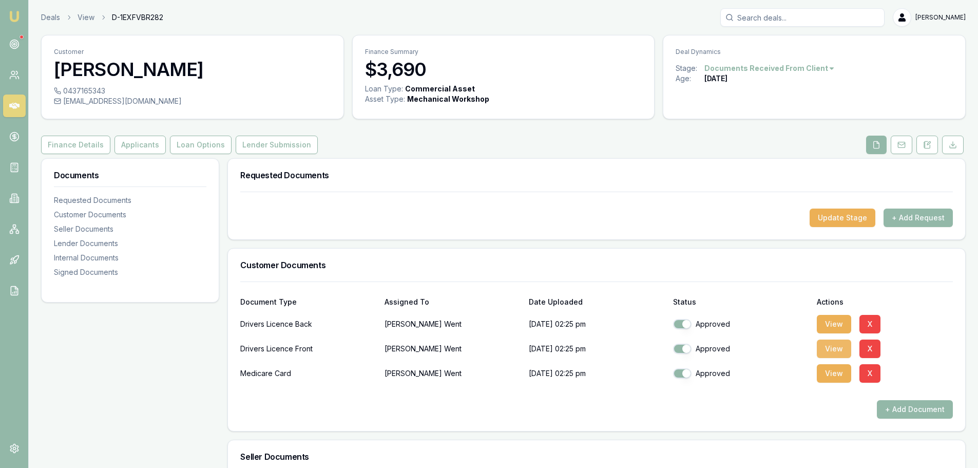
click at [833, 352] on button "View" at bounding box center [834, 348] width 34 height 18
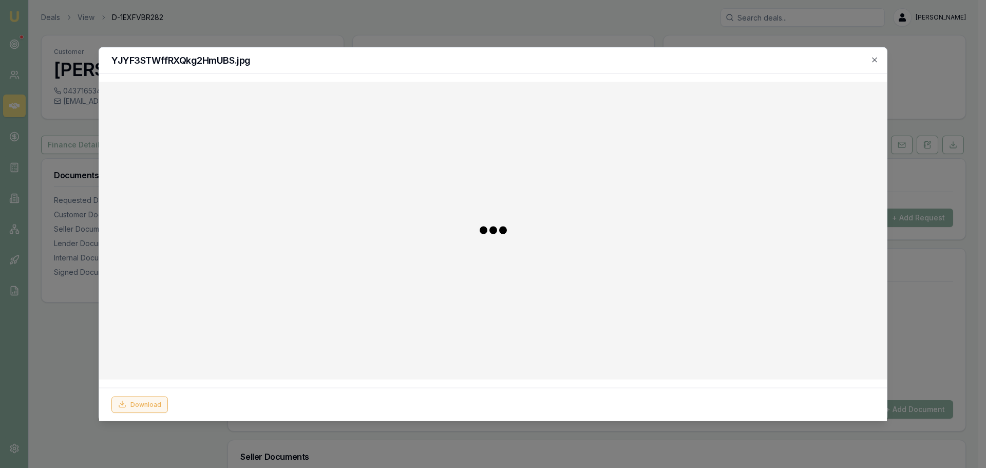
click at [148, 405] on button "Download" at bounding box center [139, 404] width 56 height 16
click at [153, 436] on div at bounding box center [493, 234] width 986 height 468
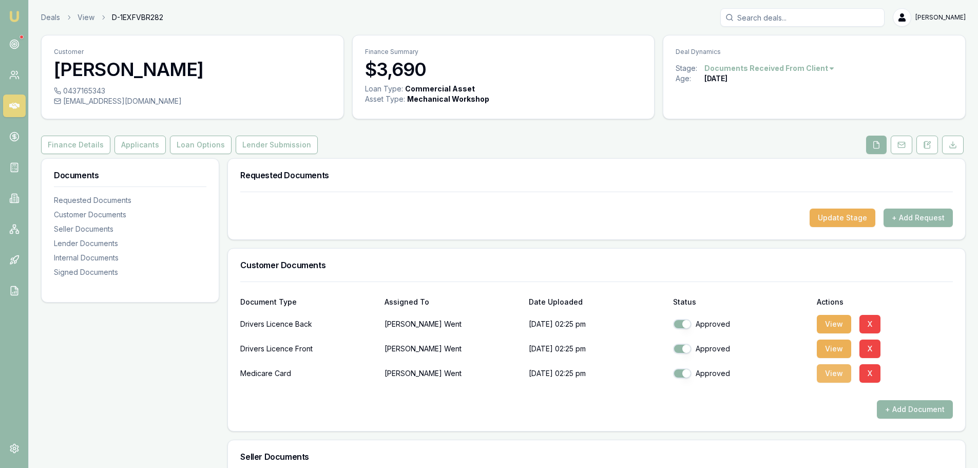
click at [842, 376] on button "View" at bounding box center [834, 373] width 34 height 18
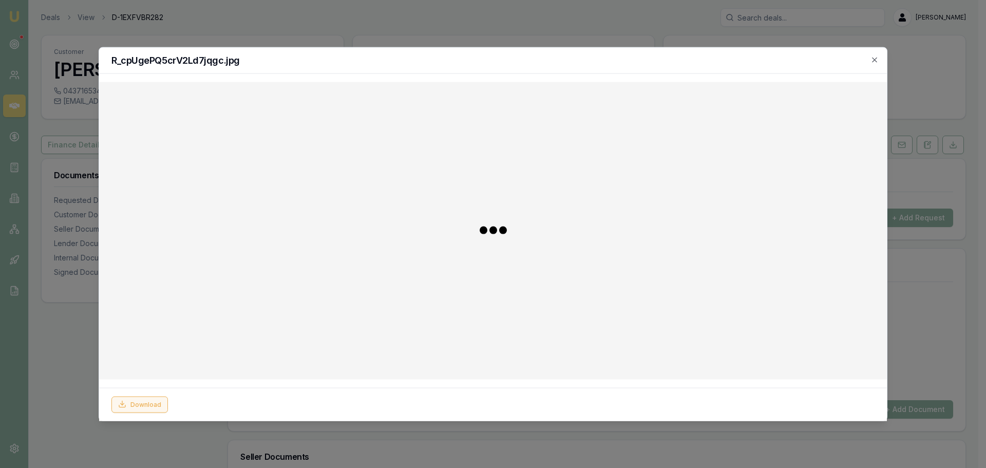
click at [136, 410] on button "Download" at bounding box center [139, 404] width 56 height 16
click at [179, 449] on div at bounding box center [493, 234] width 986 height 468
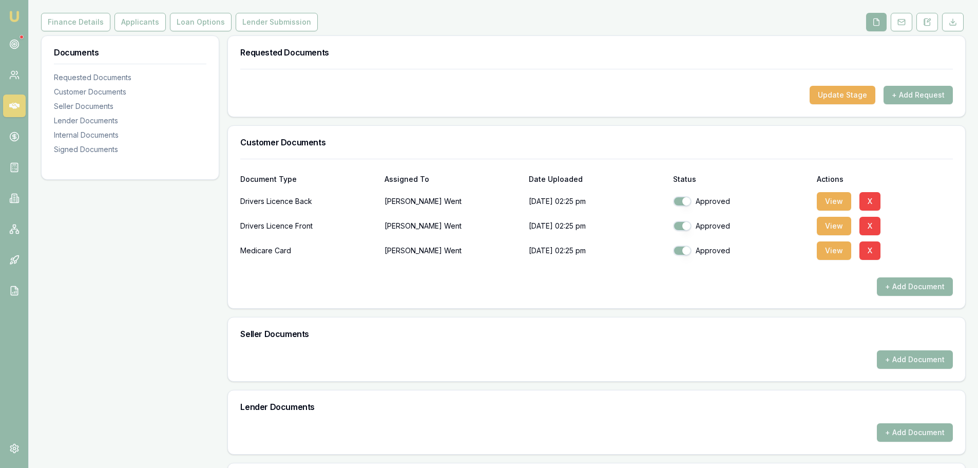
scroll to position [333, 0]
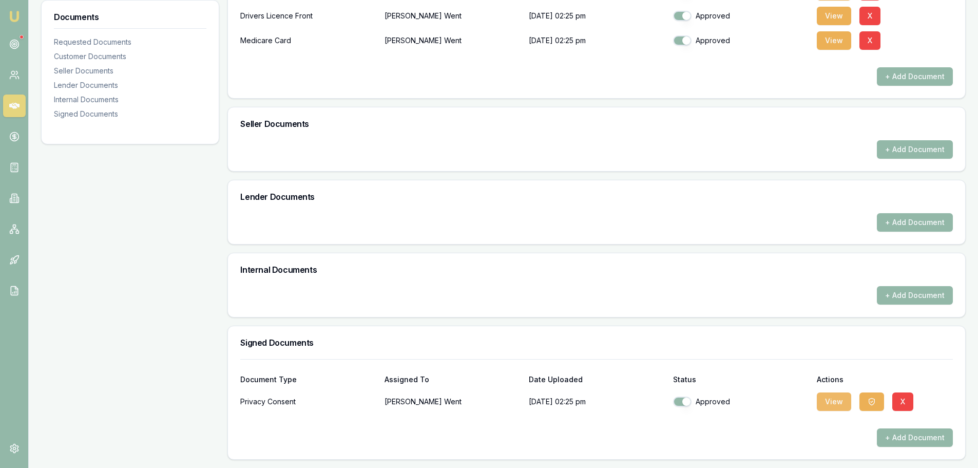
click at [829, 400] on button "View" at bounding box center [834, 401] width 34 height 18
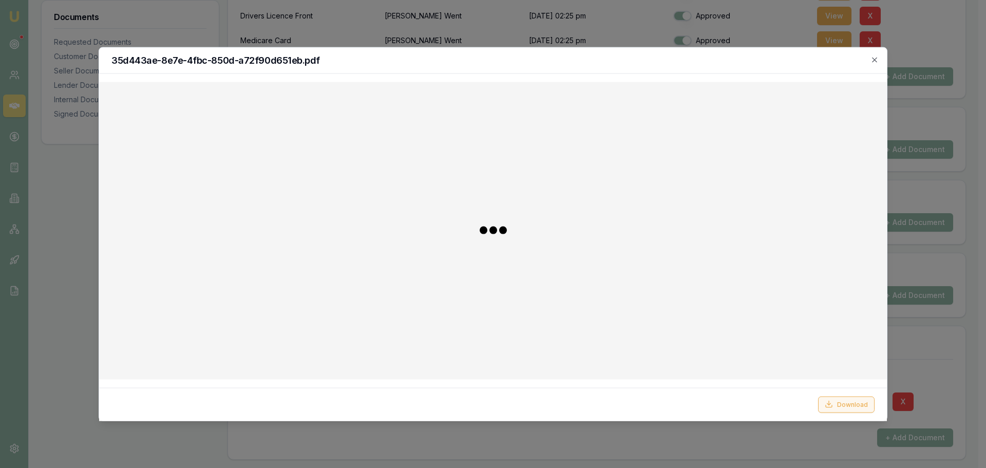
click at [849, 405] on button "Download" at bounding box center [846, 404] width 56 height 16
click at [946, 344] on div at bounding box center [493, 234] width 986 height 468
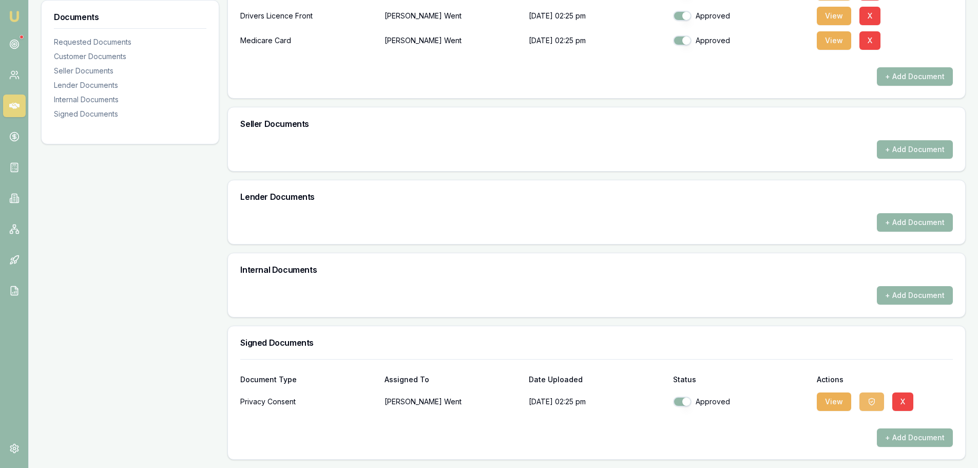
click at [876, 397] on button "button" at bounding box center [871, 401] width 25 height 18
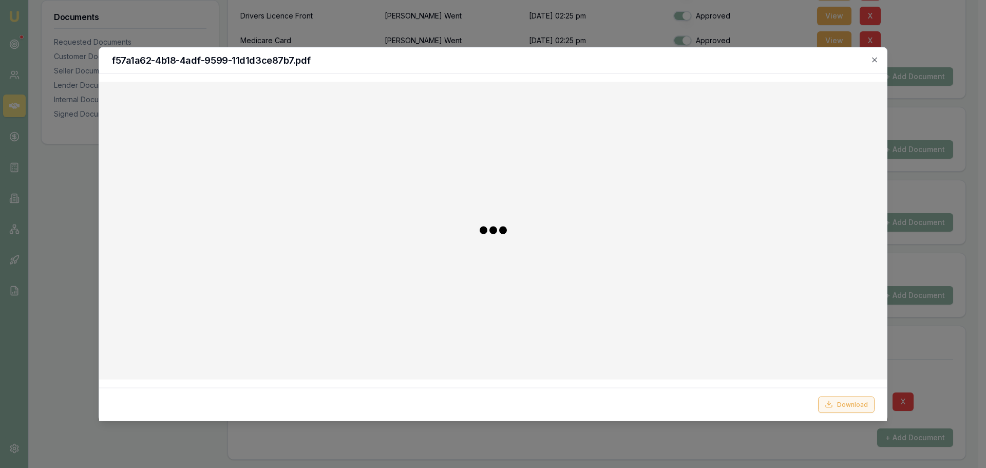
click at [844, 402] on button "Download" at bounding box center [846, 404] width 56 height 16
click at [874, 59] on icon "button" at bounding box center [874, 59] width 8 height 8
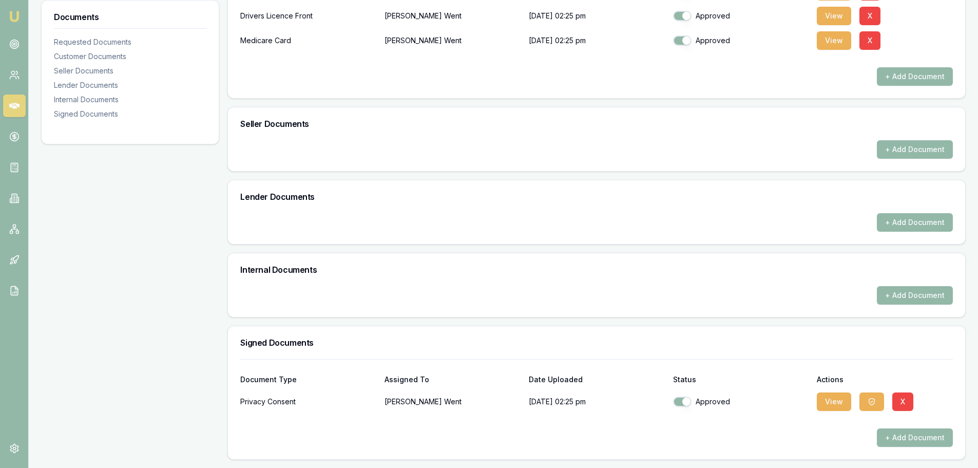
scroll to position [0, 0]
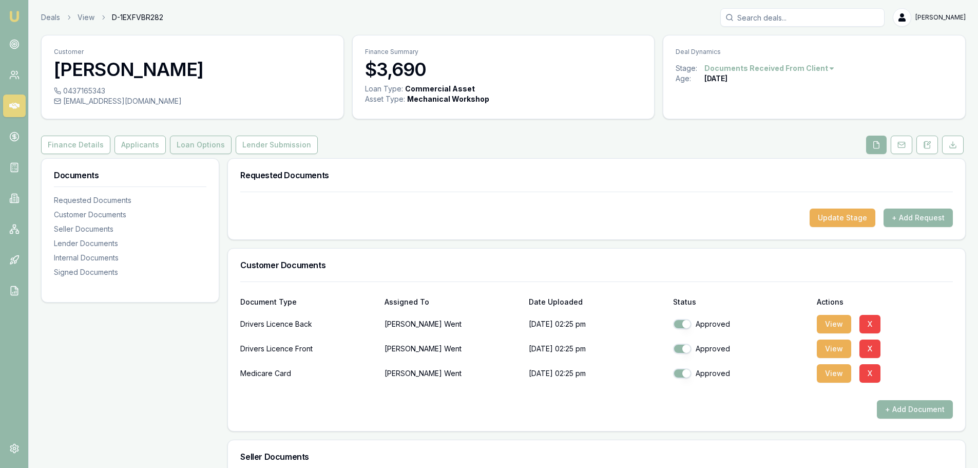
click at [213, 141] on button "Loan Options" at bounding box center [201, 145] width 62 height 18
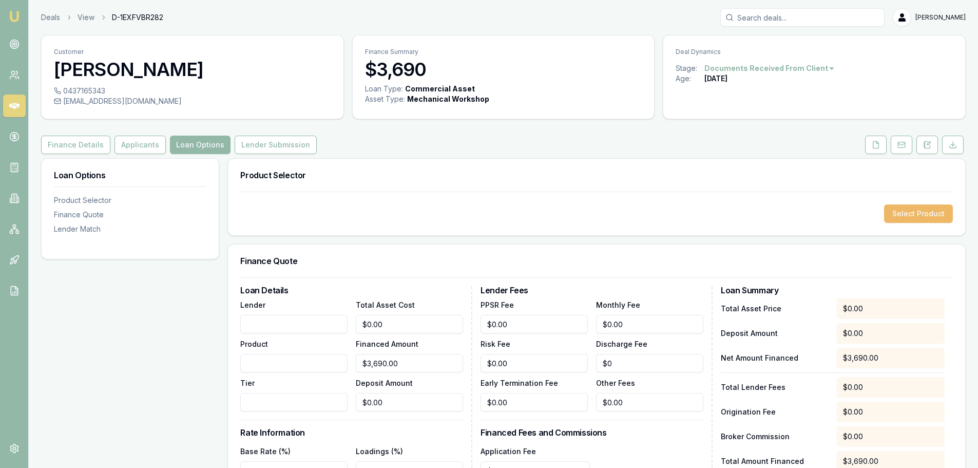
click at [923, 217] on button "Select Product" at bounding box center [918, 213] width 69 height 18
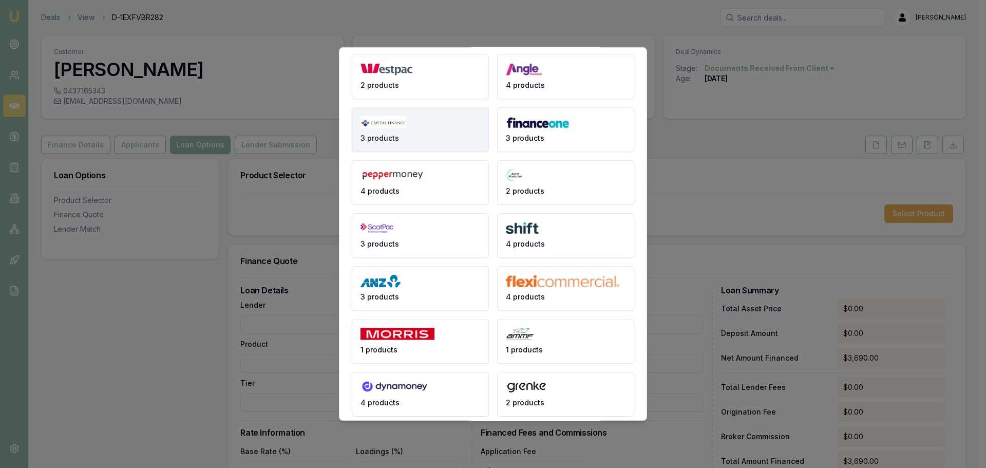
scroll to position [137, 0]
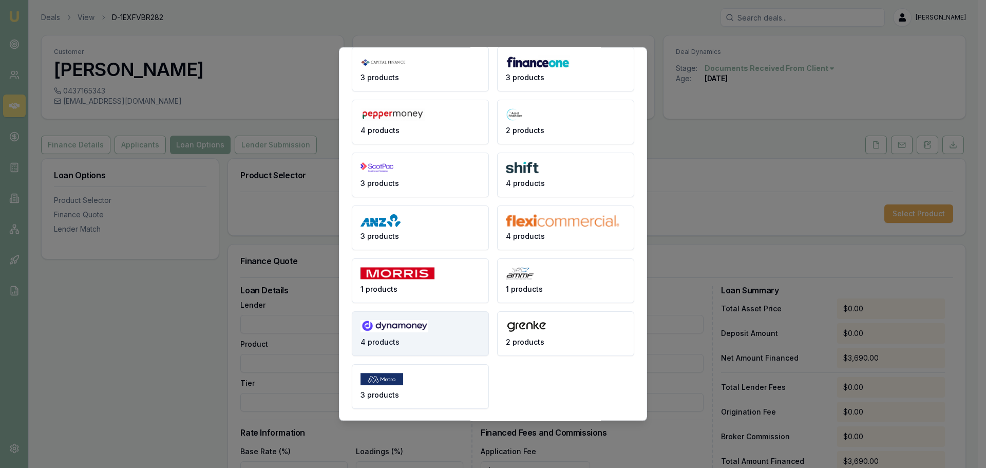
click at [393, 341] on span "4 products" at bounding box center [379, 341] width 39 height 10
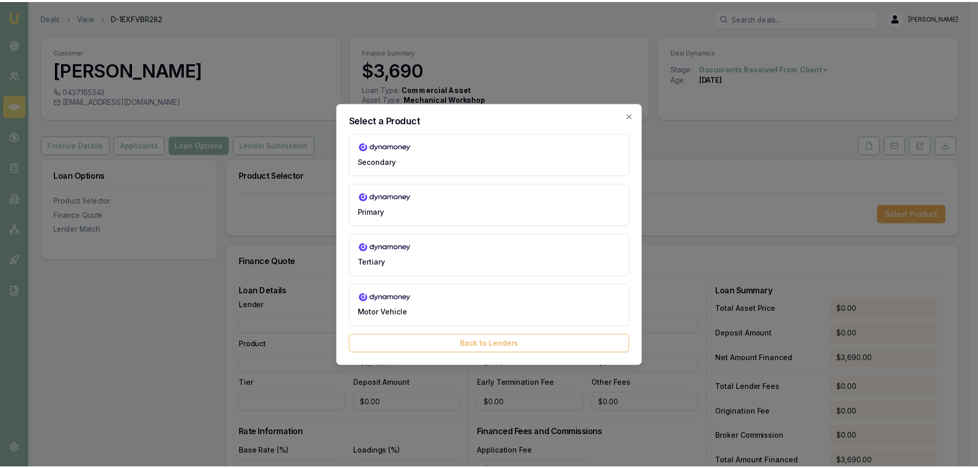
scroll to position [0, 0]
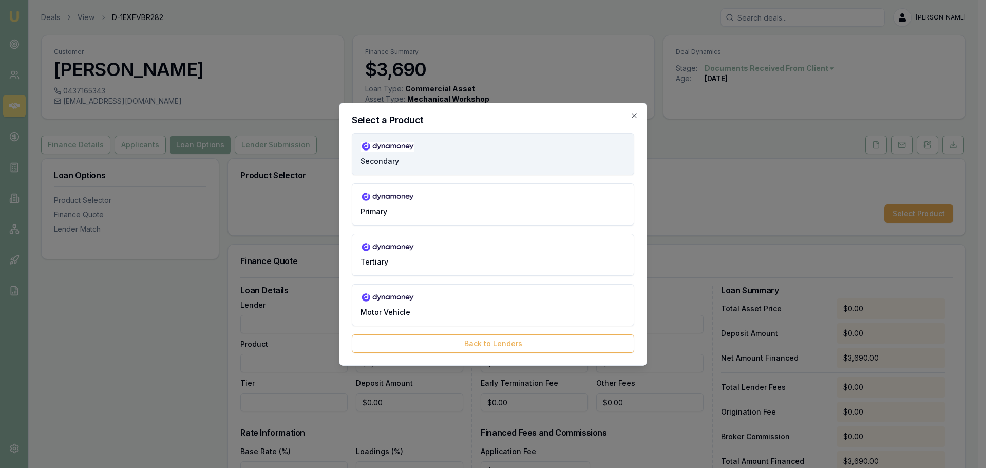
click at [386, 158] on span "Secondary" at bounding box center [379, 161] width 39 height 10
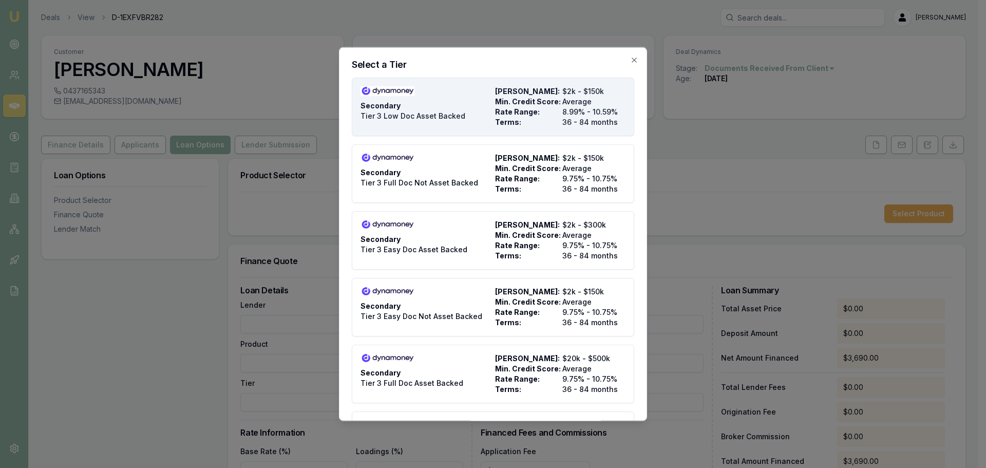
click at [406, 117] on span "Tier 3 Low Doc Asset Backed" at bounding box center [412, 115] width 105 height 10
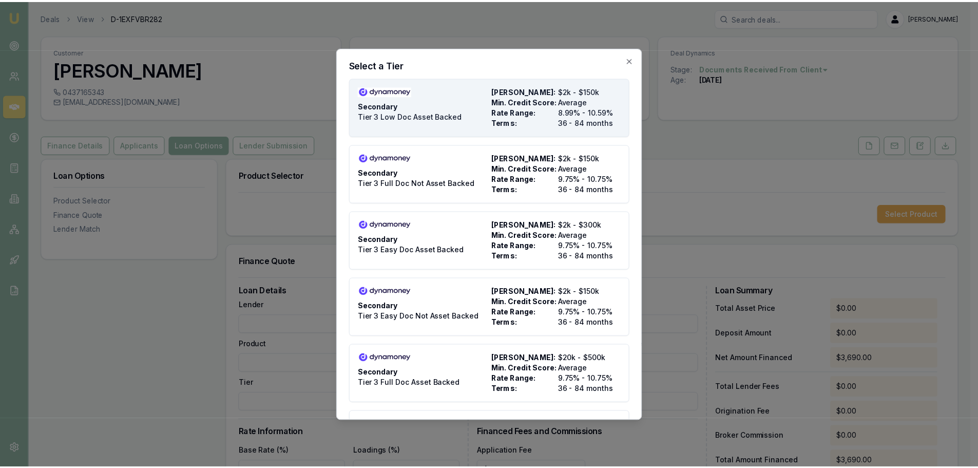
type input "Dynamoney"
type input "Secondary"
type input "Tier 3 Low Doc Asset Backed"
type input "8.99"
type input "36"
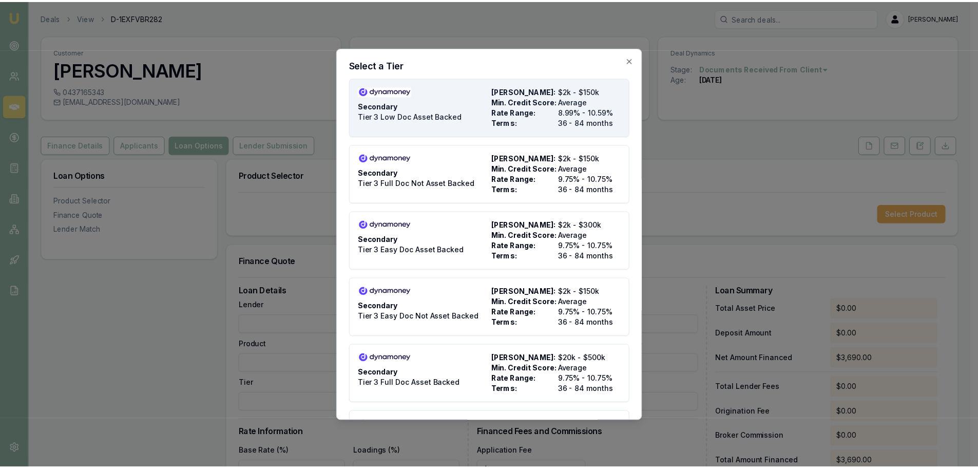
type input "$495.00"
type input "900"
type input "8"
type input "$295.20"
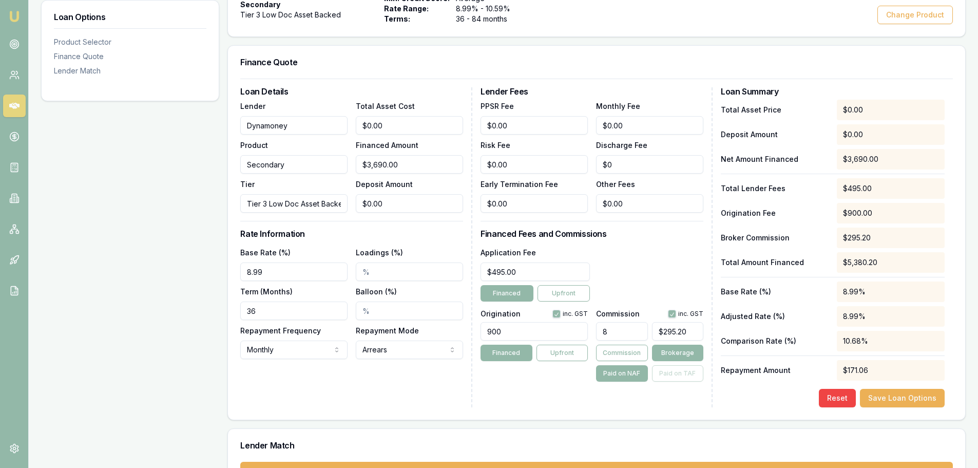
scroll to position [265, 0]
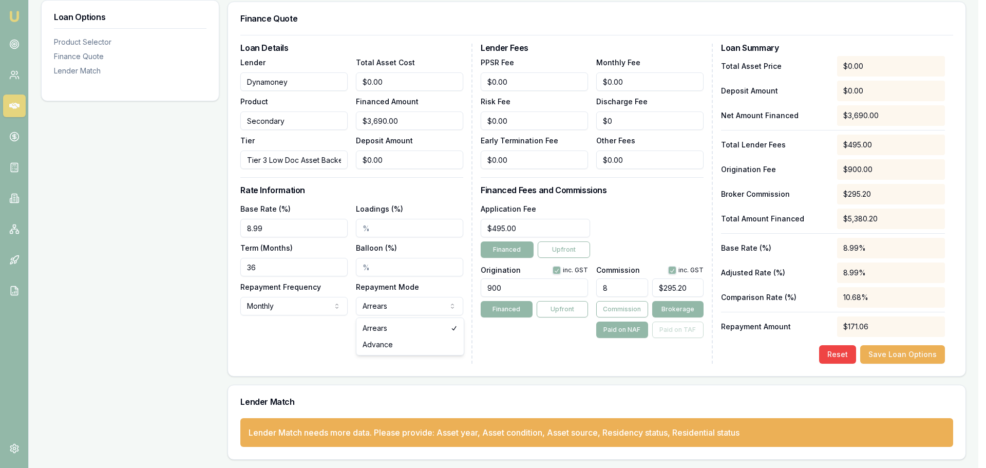
select select "ADVANCE"
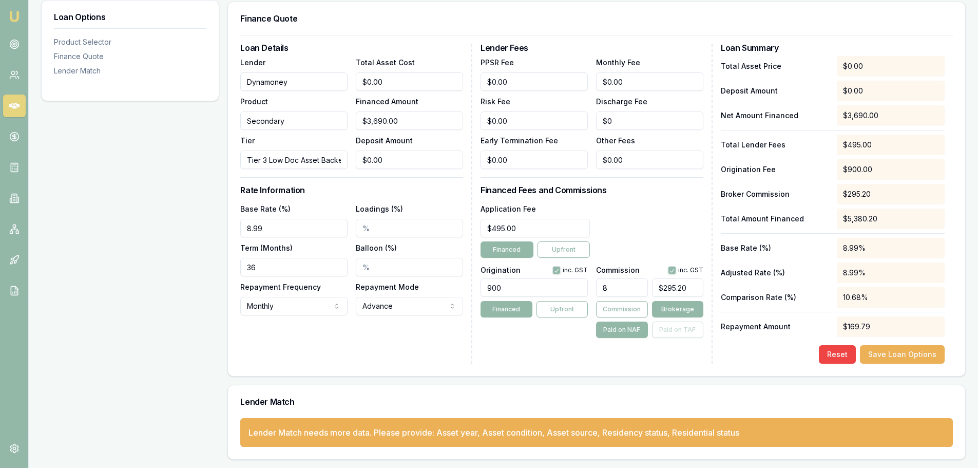
drag, startPoint x: 501, startPoint y: 287, endPoint x: 489, endPoint y: 286, distance: 11.9
click at [489, 286] on input "900" at bounding box center [534, 287] width 107 height 18
type input "850.00"
click at [559, 268] on button "button" at bounding box center [556, 270] width 8 height 8
checkbox input "false"
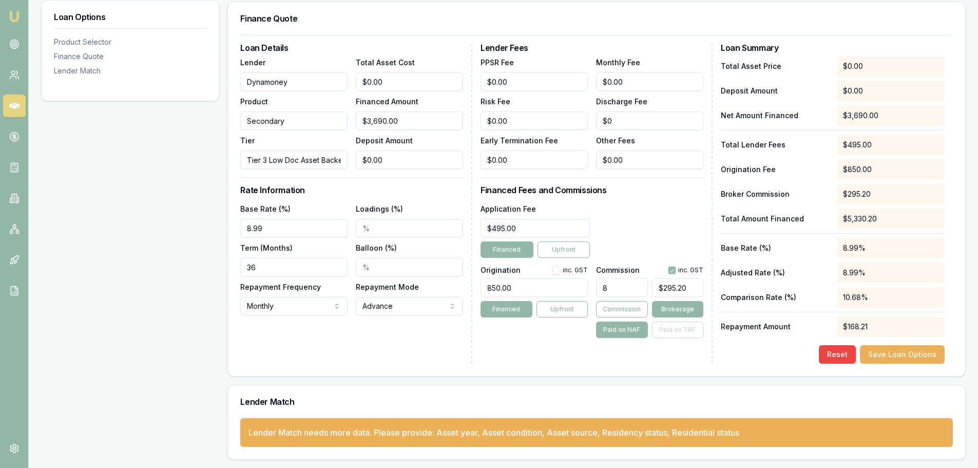
drag, startPoint x: 561, startPoint y: 250, endPoint x: 632, endPoint y: 235, distance: 72.5
click at [632, 235] on div "Application Fee $495.00 Financed Upfront" at bounding box center [592, 229] width 223 height 55
drag, startPoint x: 606, startPoint y: 286, endPoint x: 597, endPoint y: 289, distance: 9.5
click at [597, 289] on input "8" at bounding box center [621, 287] width 51 height 18
type input "5"
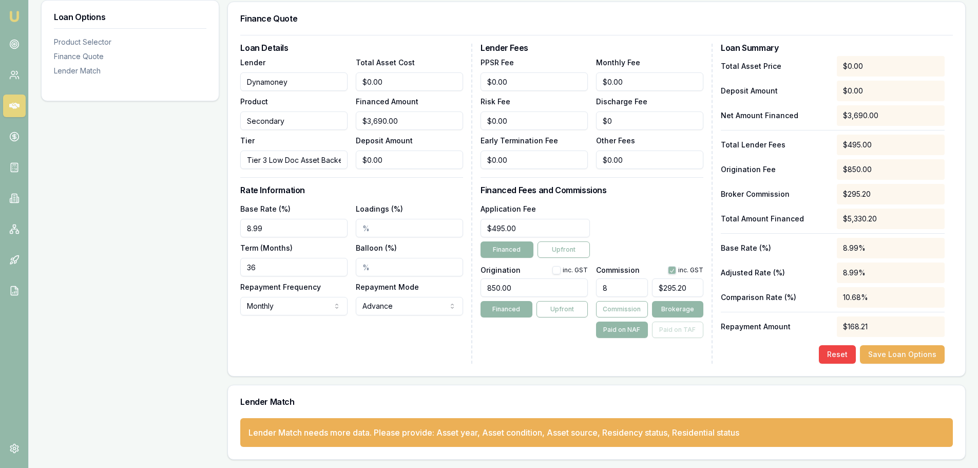
type input "$184.50"
type input "5"
type input "495"
type input "5.00%"
drag, startPoint x: 526, startPoint y: 227, endPoint x: 482, endPoint y: 228, distance: 44.7
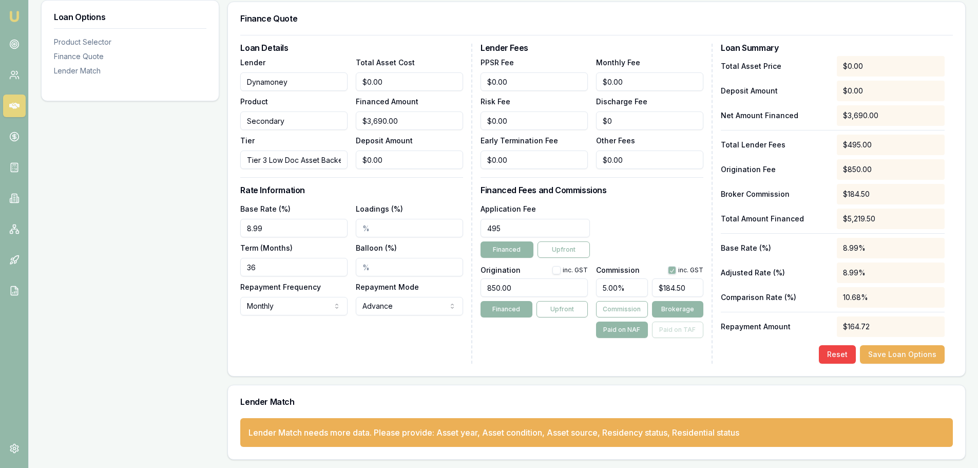
click at [482, 228] on input "495" at bounding box center [535, 228] width 109 height 18
click at [624, 216] on div "Application Fee $450.00 Financed Upfront" at bounding box center [592, 229] width 223 height 55
click at [459, 232] on div "Loan Details Lender Dynamoney Product Secondary Tier Tier 3 Low Doc Asset Backe…" at bounding box center [596, 204] width 713 height 320
type input "$495.00"
click at [636, 200] on div "Lender Fees PPSR Fee $0.00 Monthly Fee $0.00 Risk Fee $0.00 Discharge Fee $0 Ea…" at bounding box center [597, 204] width 232 height 320
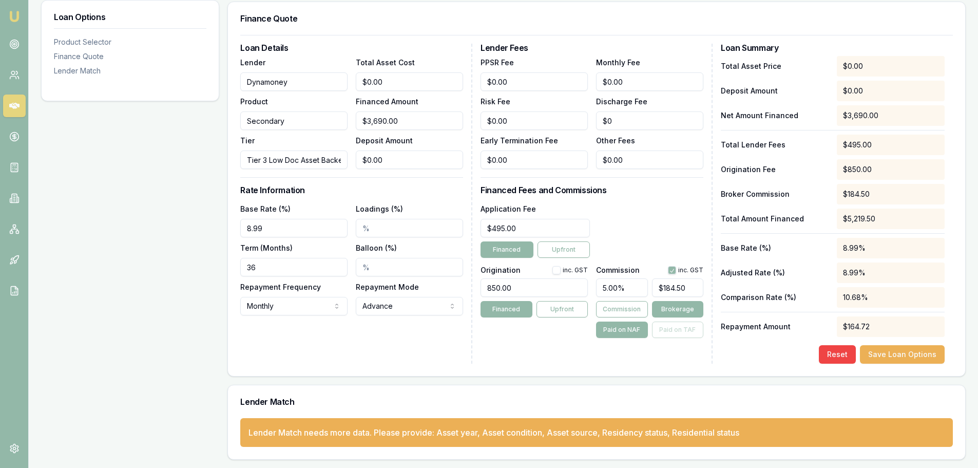
click at [671, 266] on button "button" at bounding box center [672, 270] width 8 height 8
checkbox input "false"
click at [281, 363] on div "Loan Details Lender Dynamoney Product Secondary Tier Tier 3 Low Doc Asset Backe…" at bounding box center [596, 205] width 737 height 341
click at [895, 355] on button "Save Loan Options" at bounding box center [902, 354] width 85 height 18
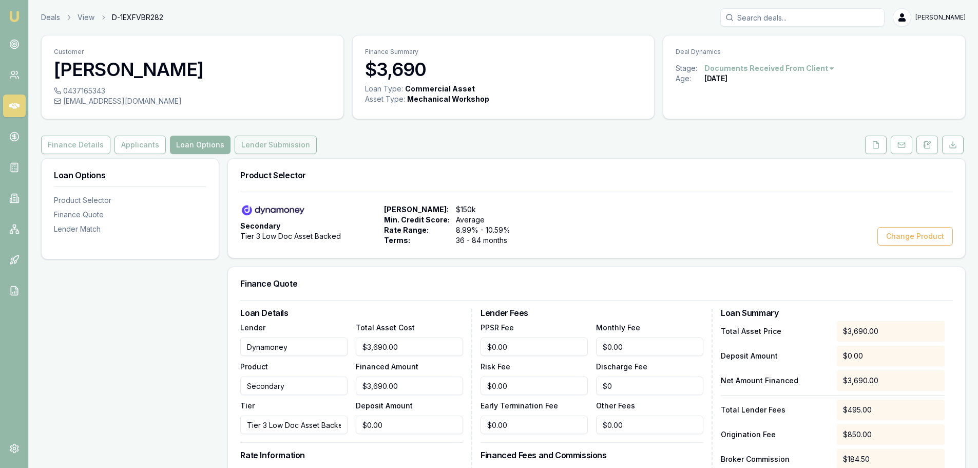
click at [252, 142] on button "Lender Submission" at bounding box center [276, 145] width 82 height 18
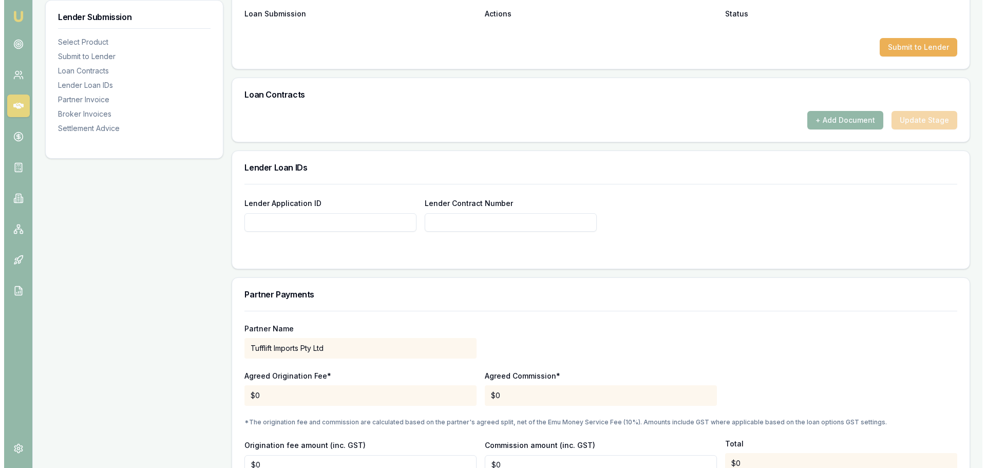
scroll to position [359, 0]
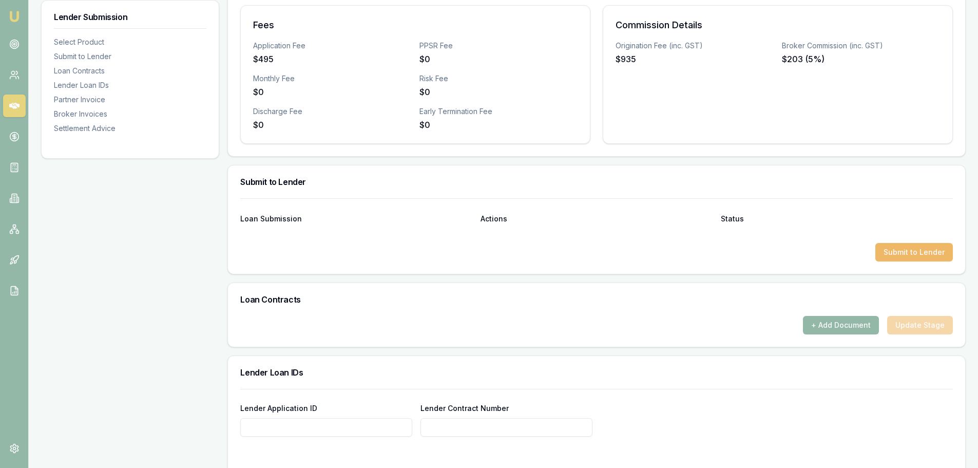
click at [912, 247] on button "Submit to Lender" at bounding box center [914, 252] width 78 height 18
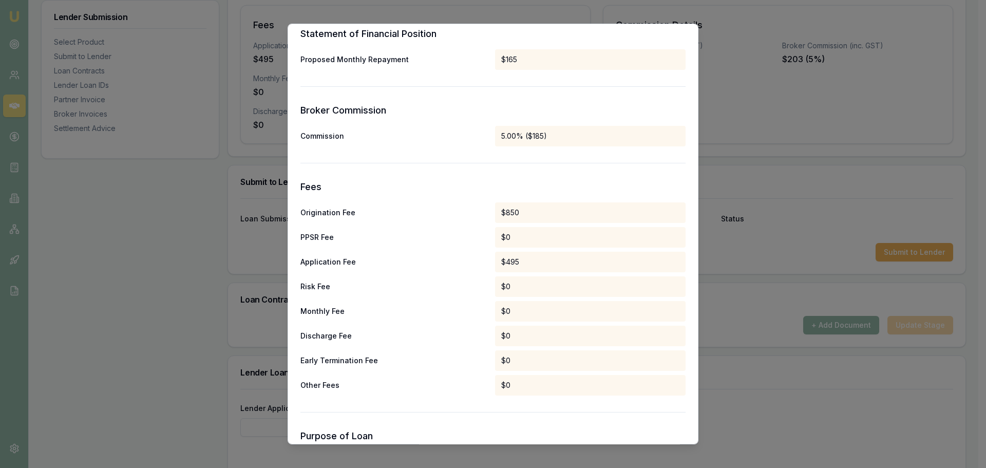
scroll to position [480, 0]
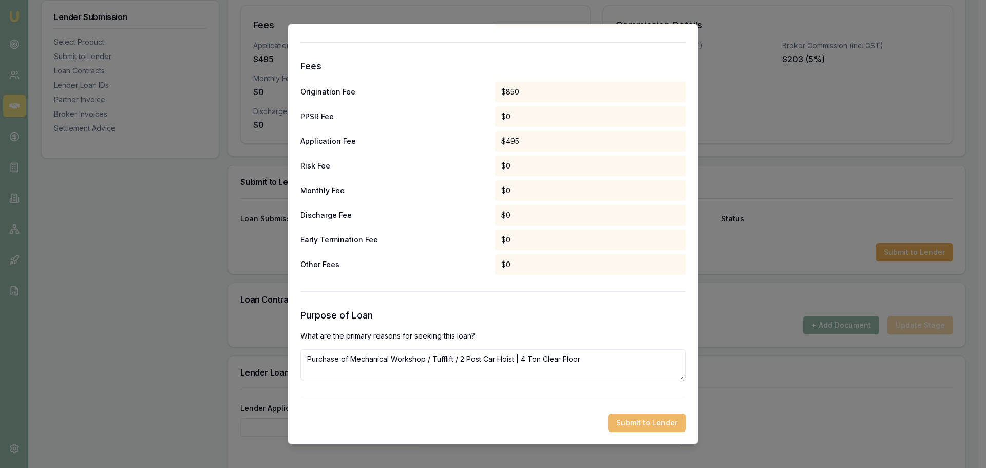
click at [629, 425] on button "Submit to Lender" at bounding box center [647, 422] width 78 height 18
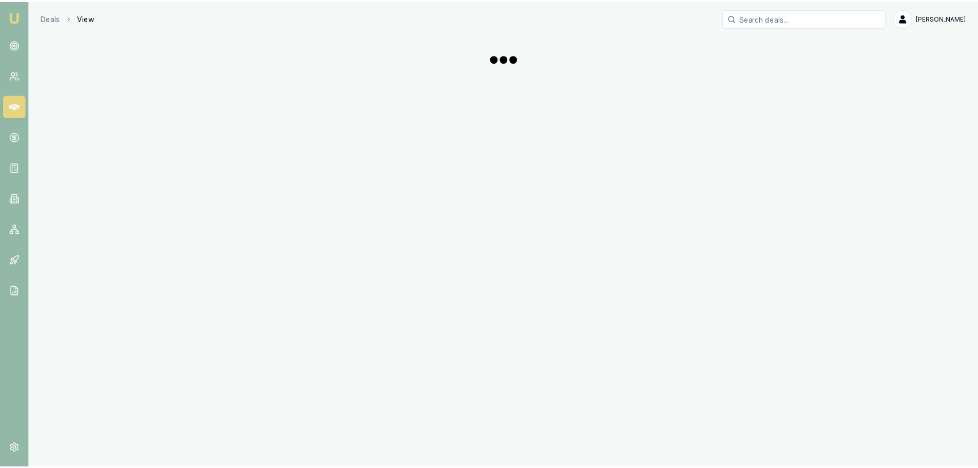
scroll to position [359, 0]
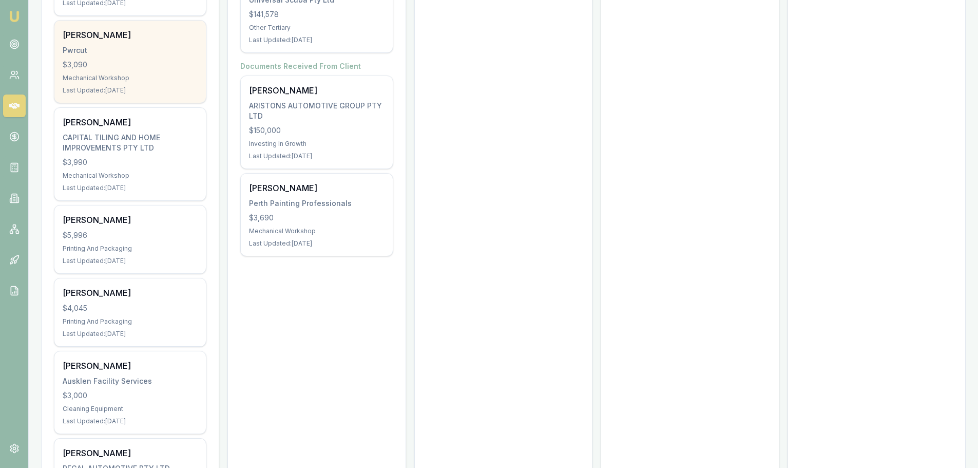
click at [107, 56] on div "Michael Evans Pwrcut $3,090 Mechanical Workshop Last Updated: 5 days ago" at bounding box center [129, 62] width 151 height 82
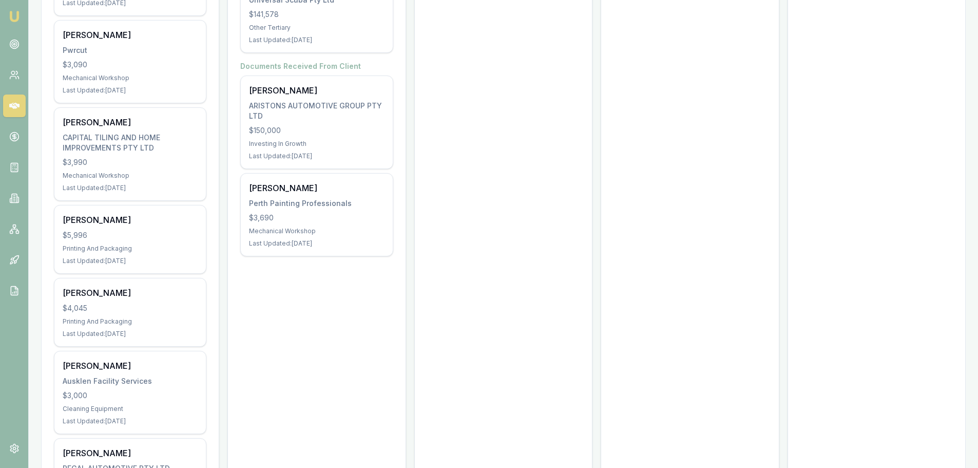
drag, startPoint x: 228, startPoint y: 287, endPoint x: 228, endPoint y: 328, distance: 40.6
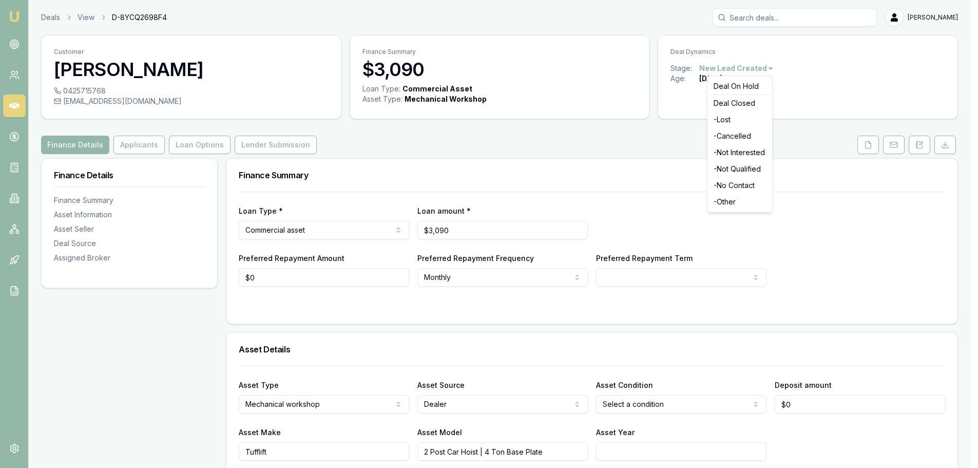
click at [759, 69] on html "Emu Broker Deals View D-8YCQ2698F4 [PERSON_NAME] Toggle Menu Customer [PERSON_N…" at bounding box center [489, 234] width 978 height 468
click at [745, 154] on div "- Not Interested" at bounding box center [739, 152] width 61 height 16
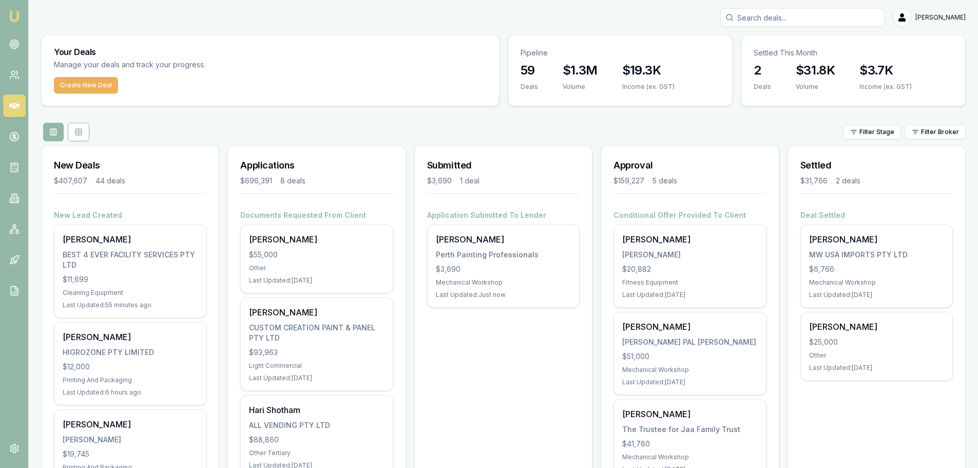
click at [201, 140] on div "Filter Stage Filter Broker" at bounding box center [503, 132] width 925 height 18
click at [199, 140] on div "Filter Stage Filter Broker" at bounding box center [503, 132] width 925 height 18
